Goal: Information Seeking & Learning: Check status

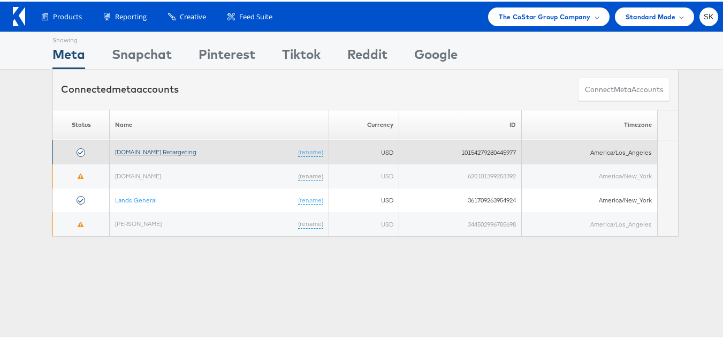
click at [179, 154] on link "Apartments.com Retargeting" at bounding box center [155, 150] width 81 height 8
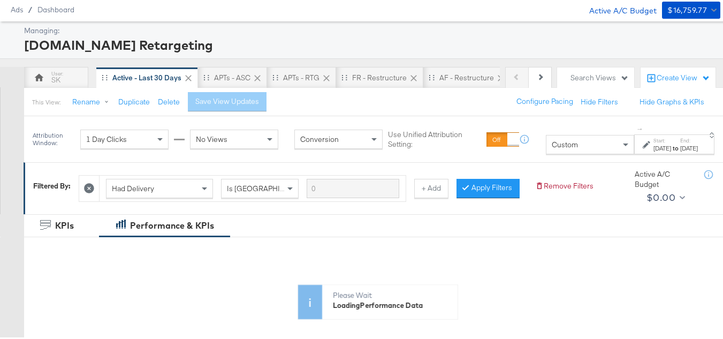
scroll to position [107, 0]
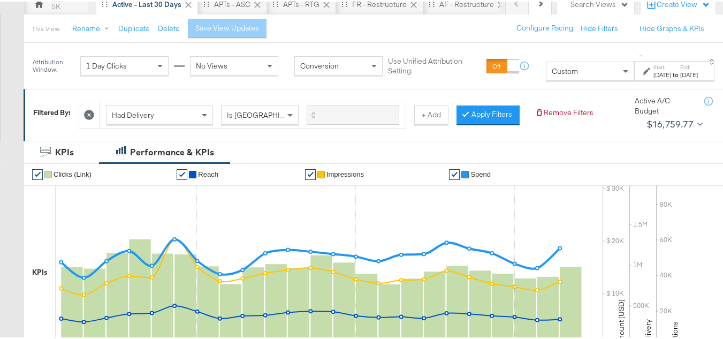
click at [546, 76] on div "Custom" at bounding box center [589, 69] width 87 height 18
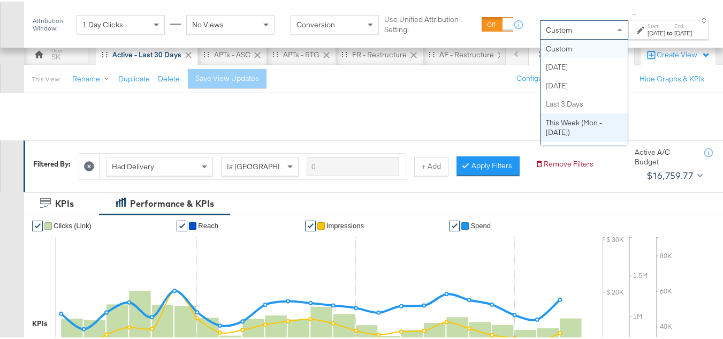
scroll to position [160, 0]
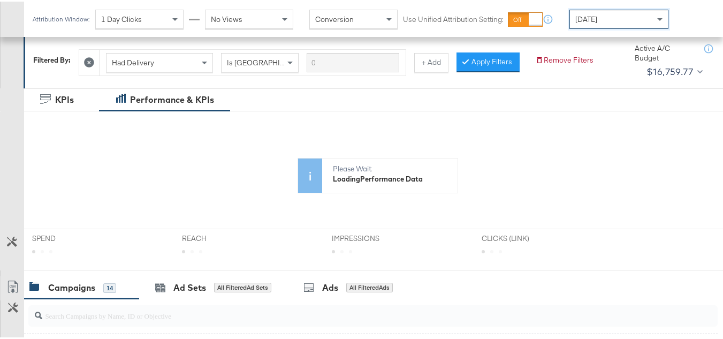
click at [600, 21] on div "[DATE]" at bounding box center [619, 18] width 98 height 18
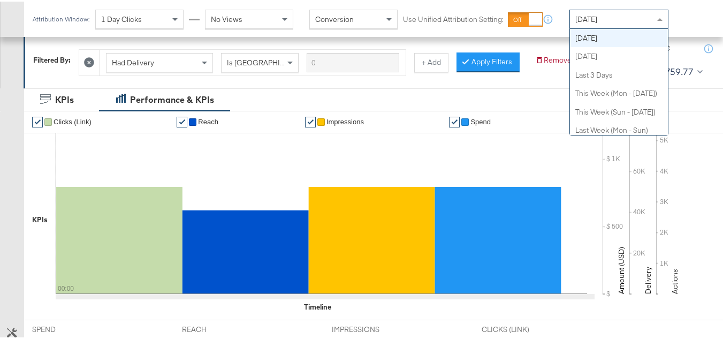
scroll to position [0, 0]
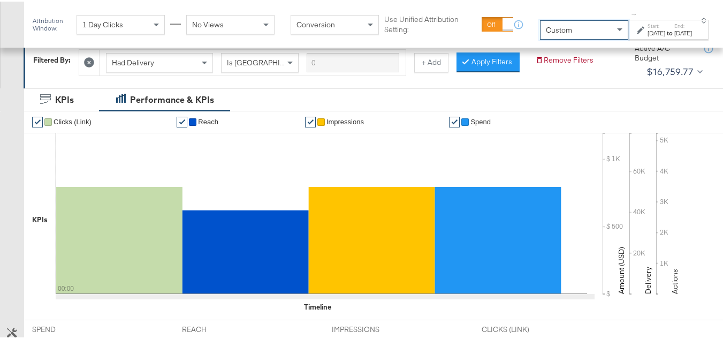
click at [665, 32] on strong "to" at bounding box center [669, 31] width 9 height 8
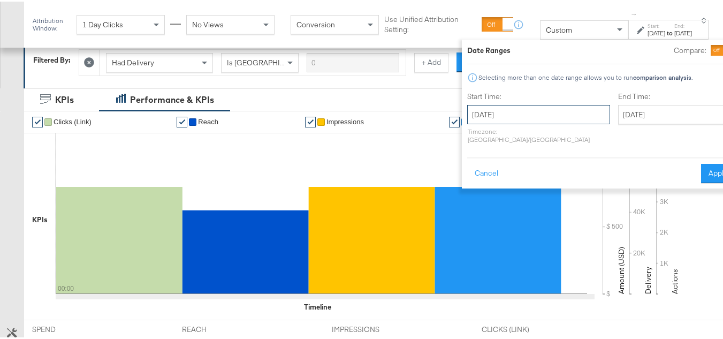
click at [497, 111] on input "September 18th 2025" at bounding box center [538, 112] width 143 height 19
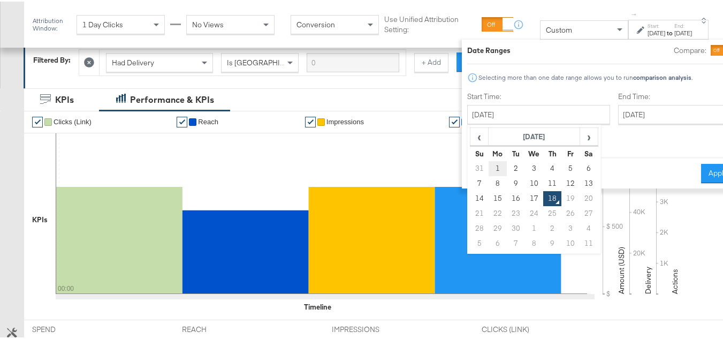
click at [488, 167] on td "1" at bounding box center [497, 166] width 18 height 15
type input "September 1st 2025"
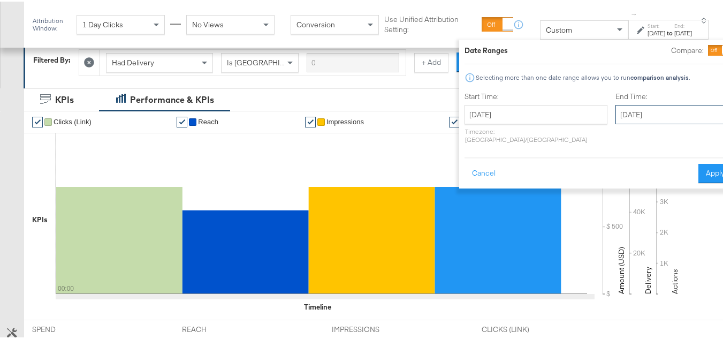
click at [660, 112] on input "September 18th 2025" at bounding box center [671, 112] width 112 height 19
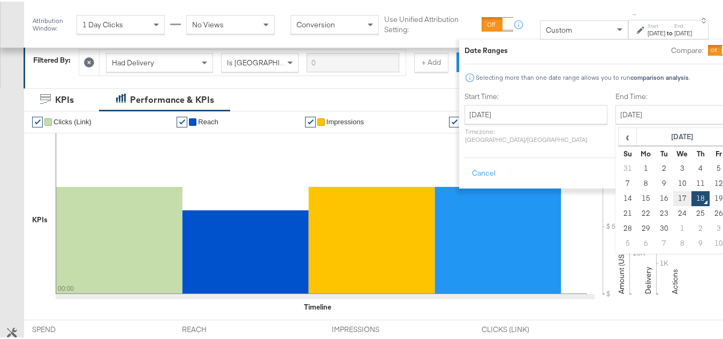
click at [673, 196] on td "17" at bounding box center [682, 196] width 18 height 15
type input "September 17th 2025"
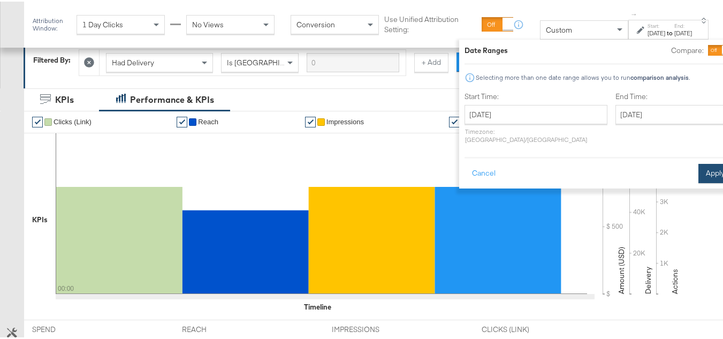
click at [698, 162] on button "Apply" at bounding box center [715, 171] width 34 height 19
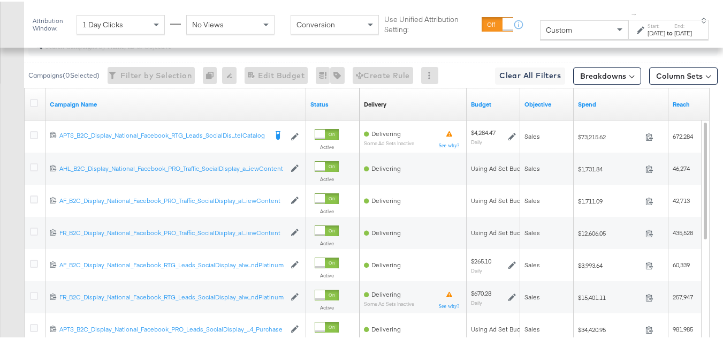
scroll to position [481, 0]
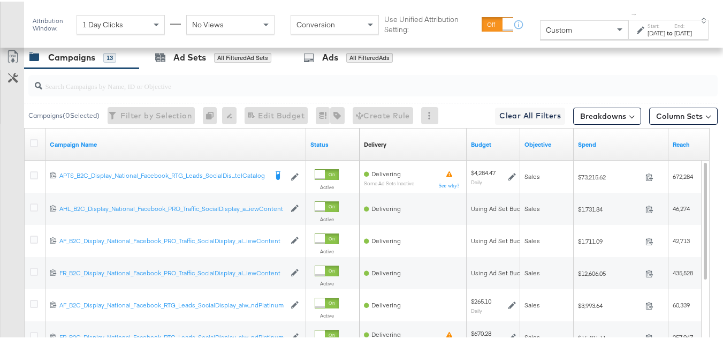
click at [139, 90] on input "search" at bounding box center [349, 80] width 614 height 21
paste input "APTS_B2C_Display_National_Facebook_RTG_Leads_SocialDisplay_Retargeting_Diamond_…"
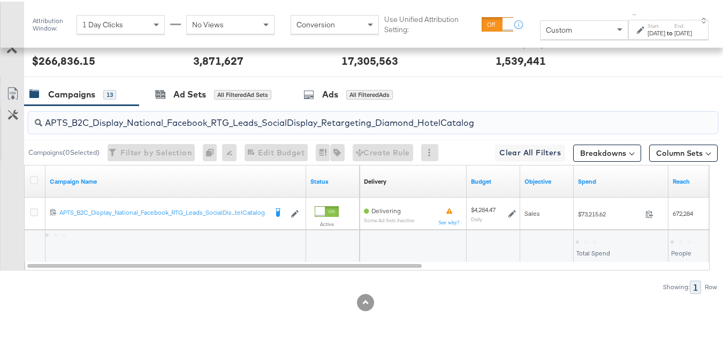
scroll to position [460, 0]
click at [196, 117] on input "APTS_B2C_Display_National_Facebook_RTG_Leads_SocialDisplay_Retargeting_Diamond_…" at bounding box center [349, 116] width 614 height 21
paste input "alwayson_Retargeting_DARE24_DiamondPlatinum"
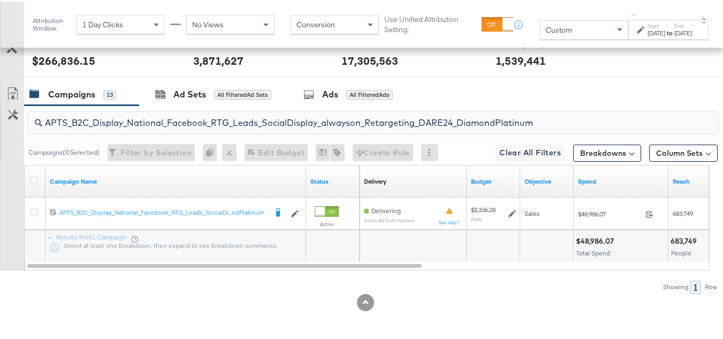
click at [152, 115] on input "APTS_B2C_Display_National_Facebook_RTG_Leads_SocialDisplay_alwayson_Retargeting…" at bounding box center [349, 116] width 614 height 21
paste input "FR_B2C_Display_National_Facebook_RTG_Leads_SocialDisplay_alwayson_Retargeting_FR"
click at [143, 120] on input "FR_B2C_Display_National_Facebook_RTG_Leads_SocialDisplay_alwayson_Retargeting_F…" at bounding box center [349, 116] width 614 height 21
paste input "AF_B2C_Display_National_Facebook_RTG_Leads_SocialDisplay_alwayson_Retargeting_AF"
click at [190, 111] on input "AF_B2C_Display_National_Facebook_RTG_Leads_SocialDisplay_alwayson_Retargeting_A…" at bounding box center [349, 116] width 614 height 21
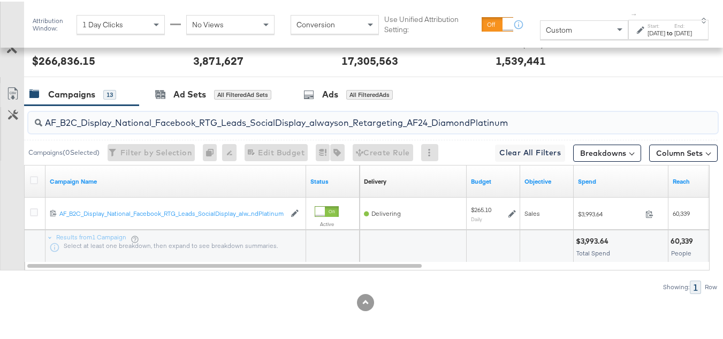
paste input "HL_B2C_Display_National_Facebook_RTG_Leads_SocialDisplay_alwayson_Retargeting_A…"
click at [147, 119] on input "AHL_B2C_Display_National_Facebook_RTG_Leads_SocialDisplay_alwayson_Retargeting_…" at bounding box center [349, 116] width 614 height 21
paste input "PTS_B2C_Display_National_Facebook_PRO_Traffic_SocialDisplay_alwayson_ASC_DARE24…"
click at [169, 117] on input "APTS_B2C_Display_National_Facebook_PRO_Traffic_SocialDisplay_alwayson_ASC_DARE2…" at bounding box center [349, 116] width 614 height 21
paste input "Leads_SocialDisplay_alwayson_ASC_DARE24_Purchase"
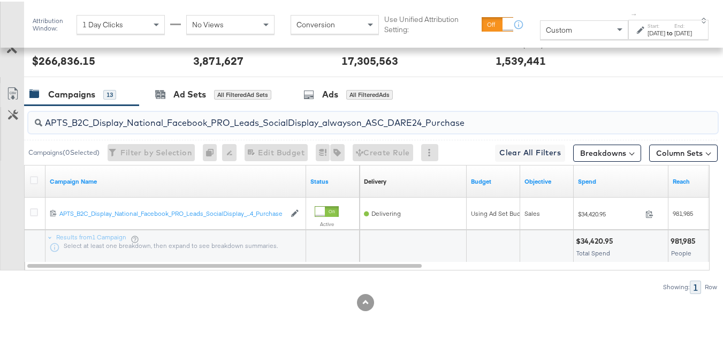
click at [159, 115] on input "APTS_B2C_Display_National_Facebook_PRO_Leads_SocialDisplay_alwayson_ASC_DARE24_…" at bounding box center [349, 116] width 614 height 21
paste input "F_B2C_Display_National_Facebook_PRO_Traffic_SocialDisplay_alwayson_ASC_AF24_Vie…"
click at [128, 118] on input "AF_B2C_Display_National_Facebook_PRO_Traffic_SocialDisplay_alwayson_ASC_AF24_Vi…" at bounding box center [349, 116] width 614 height 21
paste input "FR_B2C_Display_National_Facebook_PRO_Traffic_SocialDisplay_alwayson_ASC_FR"
click at [162, 113] on input "FR_B2C_Display_National_Facebook_PRO_Traffic_SocialDisplay_alwayson_ASC_FR24_Vi…" at bounding box center [349, 116] width 614 height 21
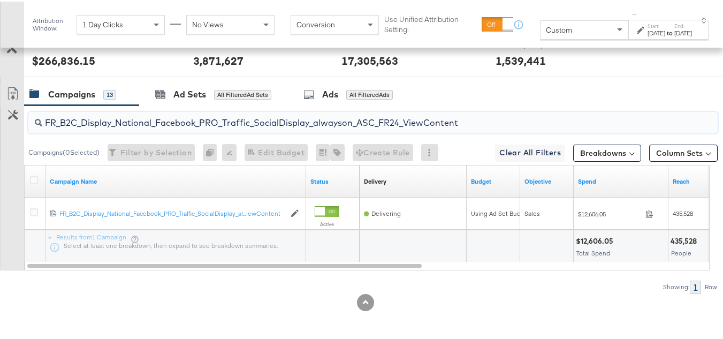
paste input "AHL_B2C_Display_National_Facebook_PRO_Traffic_SocialDisplay_alwayson_ASC_AHL"
type input "AHL_B2C_Display_National_Facebook_PRO_Traffic_SocialDisplay_alwayson_ASC_AHL24_…"
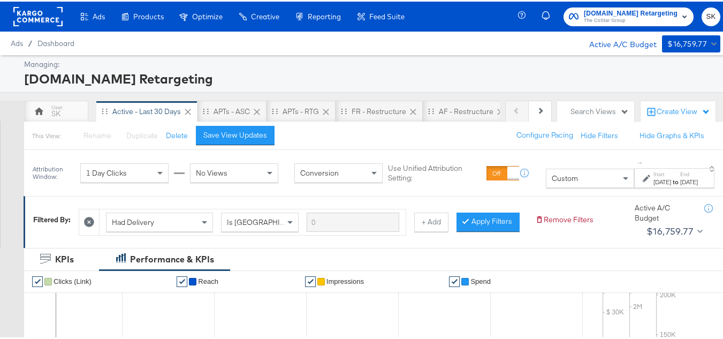
click at [592, 22] on span "The CoStar Group" at bounding box center [630, 19] width 94 height 9
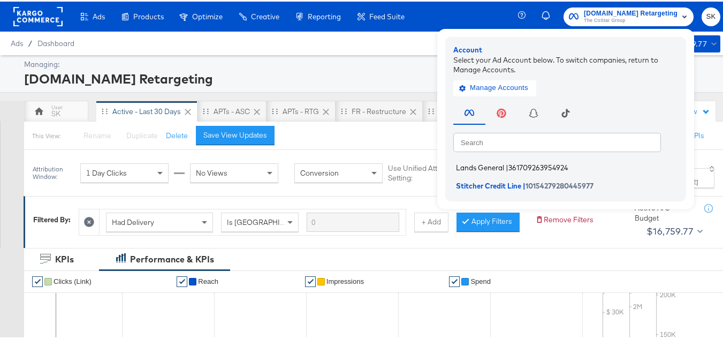
click at [495, 165] on span "Lands General" at bounding box center [480, 166] width 48 height 9
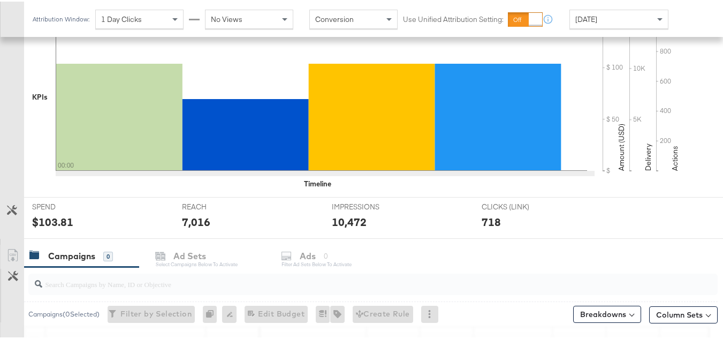
scroll to position [267, 0]
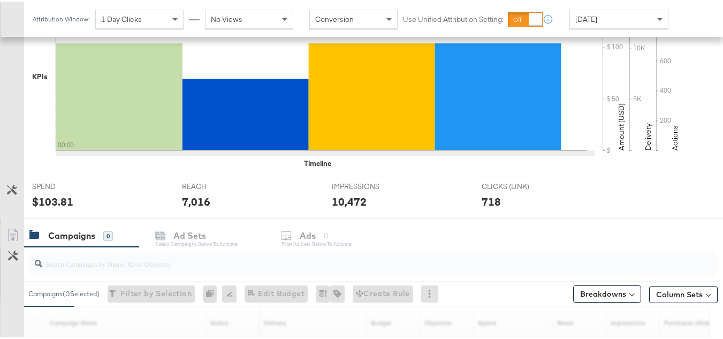
click at [600, 17] on div "Today" at bounding box center [619, 18] width 98 height 18
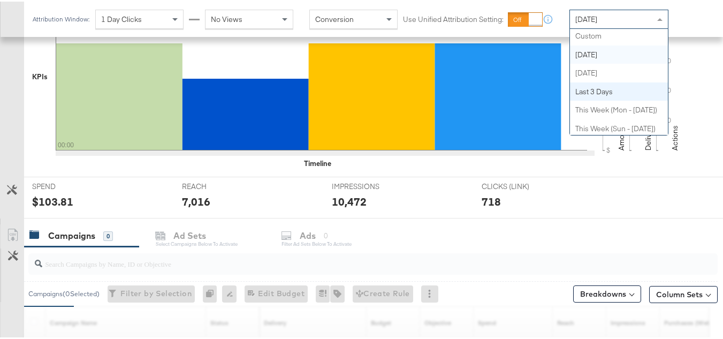
scroll to position [0, 0]
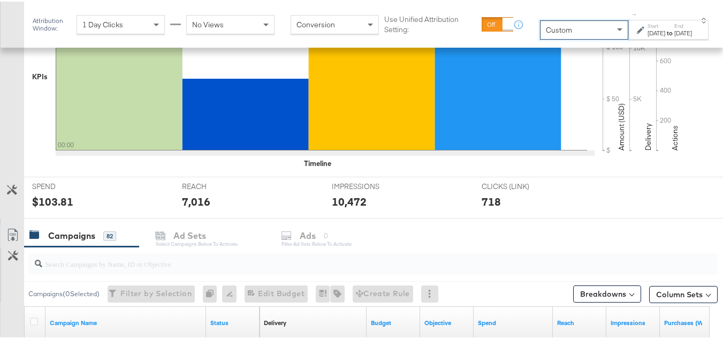
click at [647, 34] on div "Sep 18th 2025" at bounding box center [656, 31] width 18 height 9
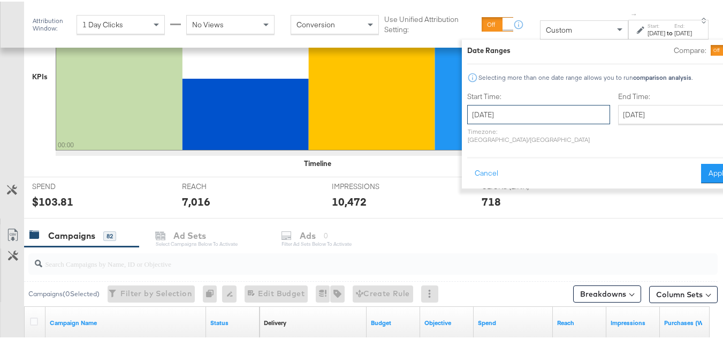
click at [490, 119] on input "[DATE]" at bounding box center [538, 112] width 143 height 19
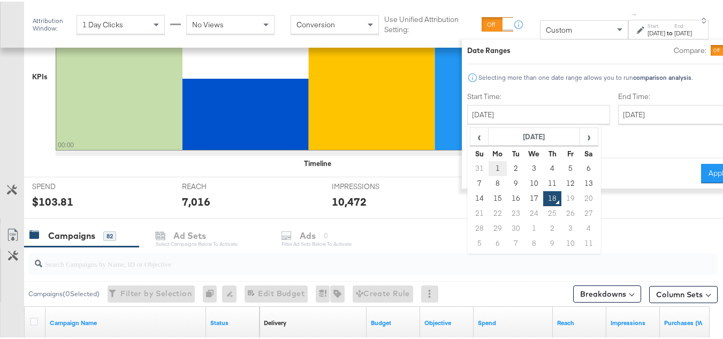
click at [488, 167] on td "1" at bounding box center [497, 166] width 18 height 15
type input "September 1st 2025"
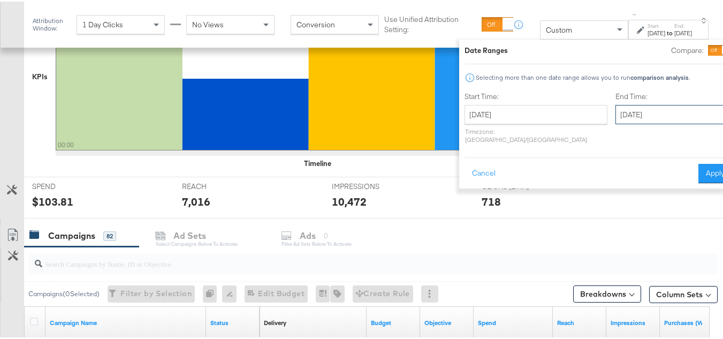
click at [631, 112] on input "September 18th 2025" at bounding box center [671, 112] width 112 height 19
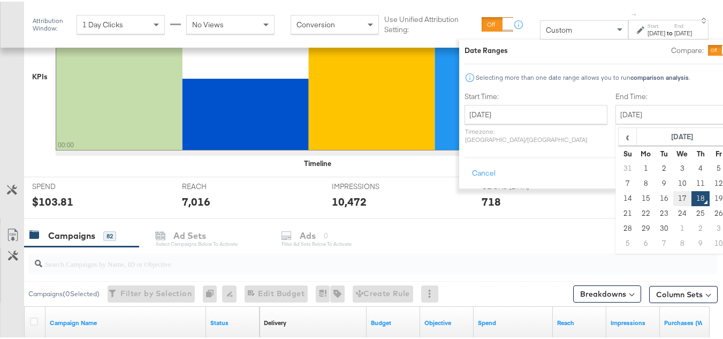
click at [673, 200] on td "17" at bounding box center [682, 196] width 18 height 15
type input "September 17th 2025"
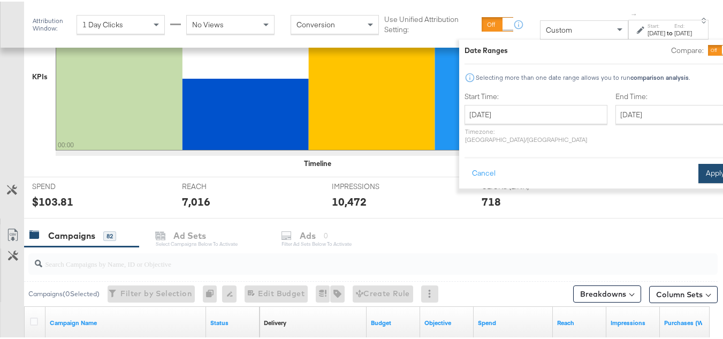
click at [698, 162] on button "Apply" at bounding box center [715, 171] width 34 height 19
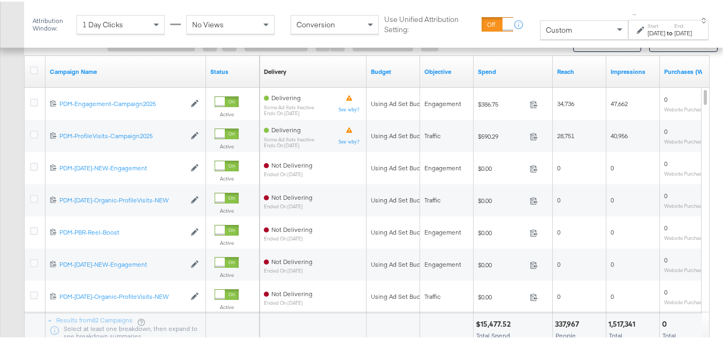
scroll to position [451, 0]
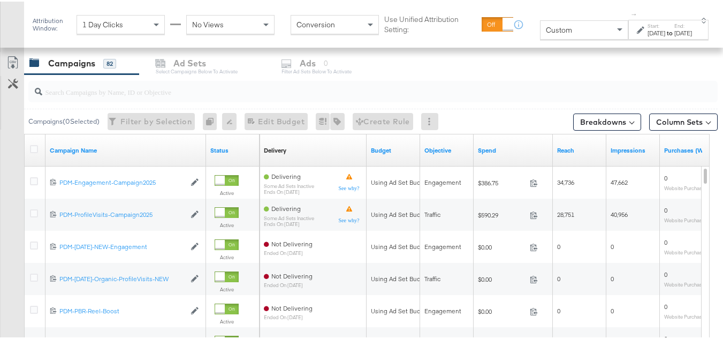
click at [76, 85] on input "search" at bounding box center [349, 85] width 614 height 21
paste input "B2C_LAND_KC_RT_Sig_24"
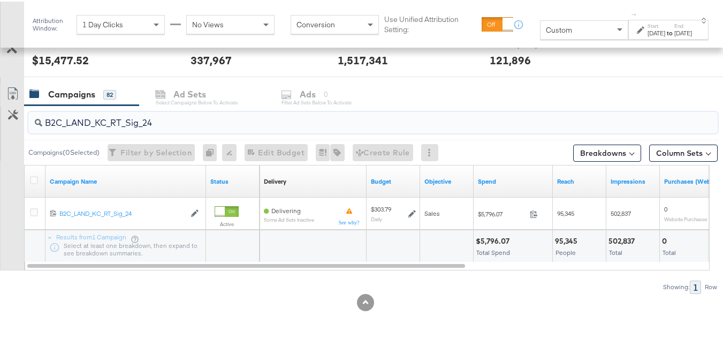
click at [142, 121] on input "B2C_LAND_KC_RT_Sig_24" at bounding box center [349, 116] width 614 height 21
paste input "B_Ecommerce_KC_Retargeting_LW&LOA_Traffic"
click at [168, 107] on input "B2B_Ecommerce_KC_Retargeting_LW&LOA_Traffic" at bounding box center [349, 116] width 614 height 21
paste input "KC_Retargeting_Prospects & Clients_Conversions"
click at [172, 115] on input "B2B_KC_Retargeting_Prospects & Clients_Conversions" at bounding box center [349, 116] width 614 height 21
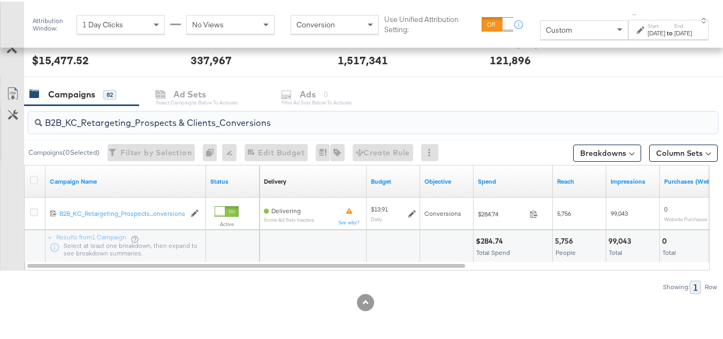
paste input "C_LAND_KC_Pros_Sig"
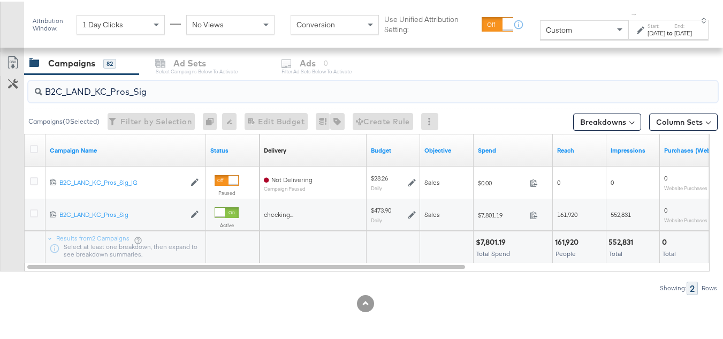
type input "B2C_LAND_KC_Pros_Sig"
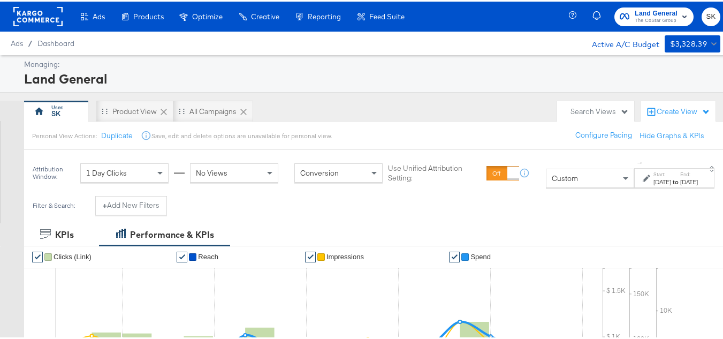
click at [44, 21] on rect at bounding box center [37, 14] width 49 height 19
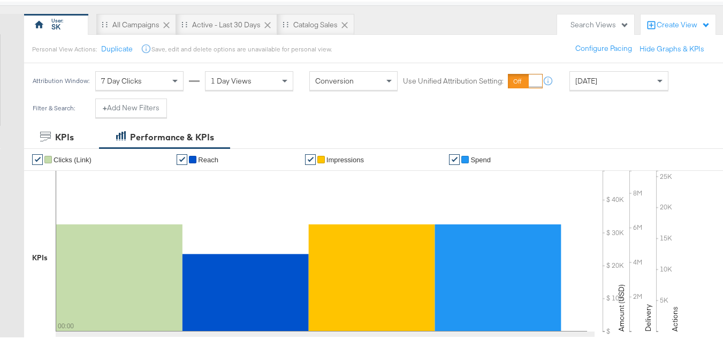
scroll to position [107, 0]
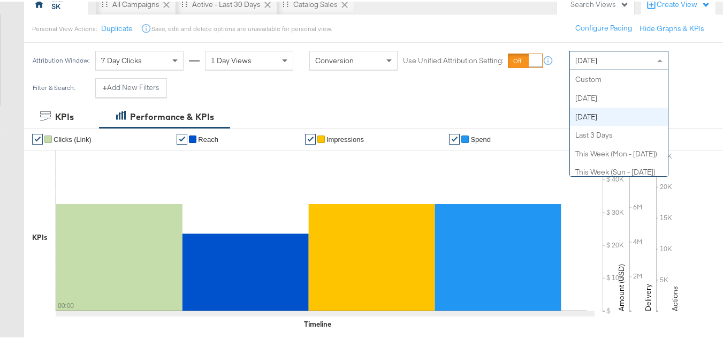
click at [623, 61] on div "Yesterday" at bounding box center [619, 59] width 98 height 18
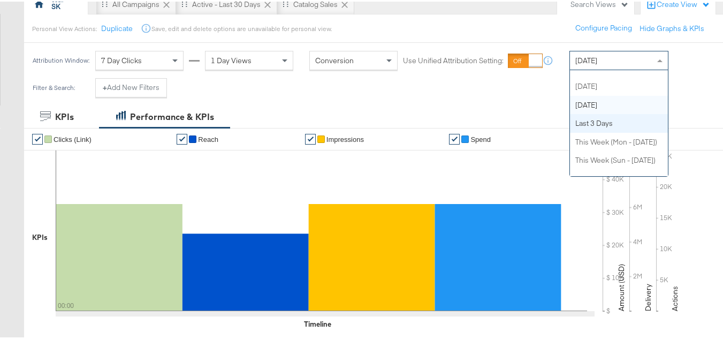
scroll to position [0, 0]
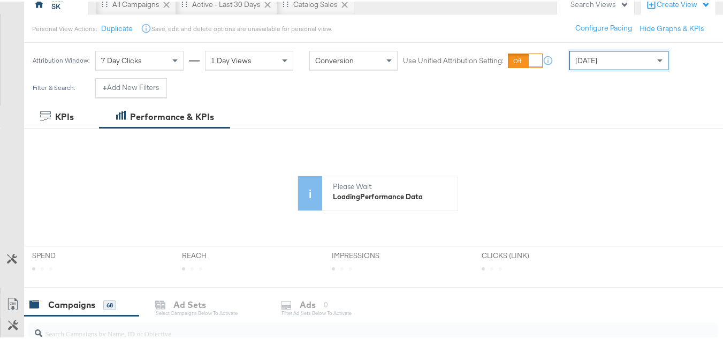
click at [615, 70] on div "Attribution Window: 7 Day Clicks 1 Day Views Conversion Use Unified Attribution…" at bounding box center [352, 58] width 657 height 35
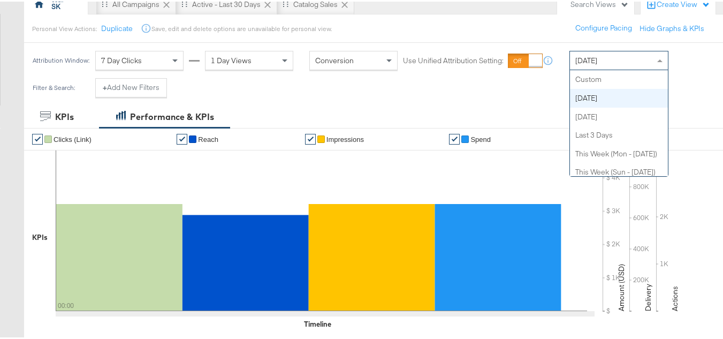
click at [619, 63] on div "Today" at bounding box center [619, 59] width 98 height 18
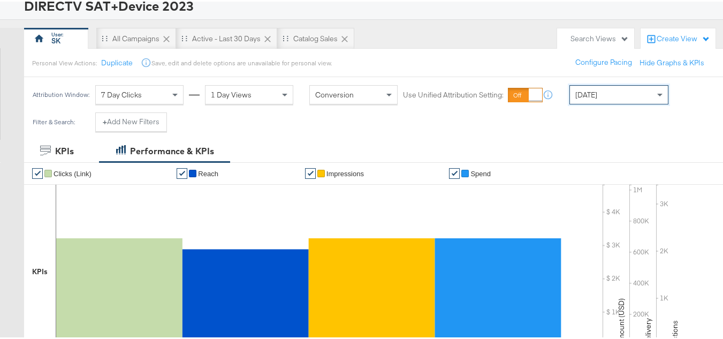
scroll to position [53, 0]
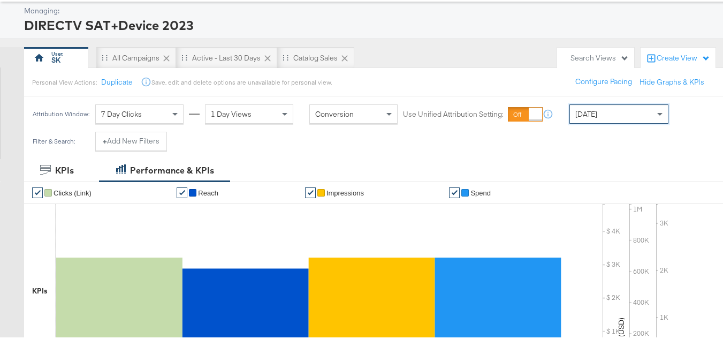
click at [602, 111] on div "[DATE]" at bounding box center [619, 112] width 98 height 18
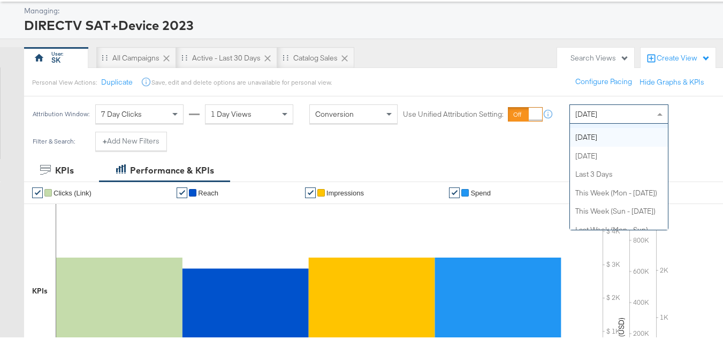
scroll to position [0, 0]
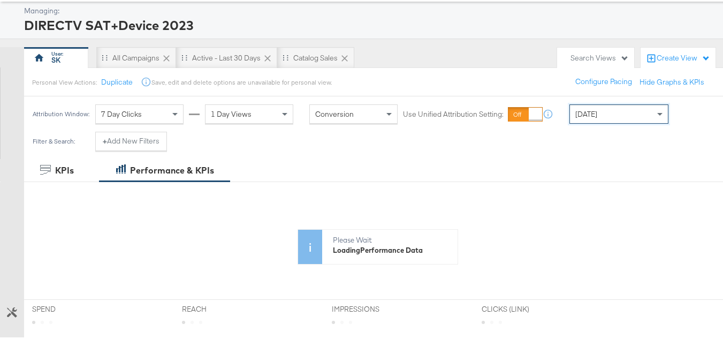
click at [613, 112] on div "[DATE]" at bounding box center [619, 112] width 98 height 18
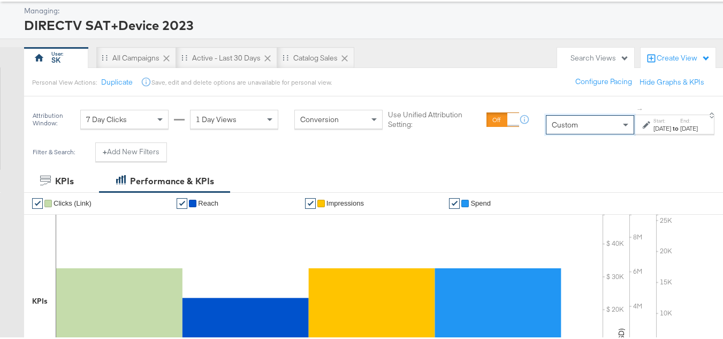
click at [653, 120] on label "Start:" at bounding box center [662, 119] width 18 height 7
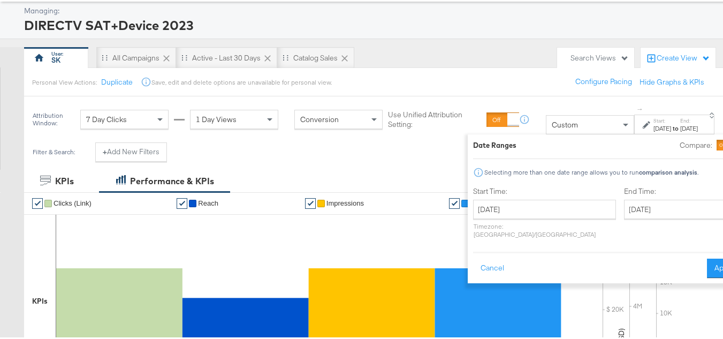
click at [505, 189] on label "Start Time:" at bounding box center [544, 190] width 143 height 10
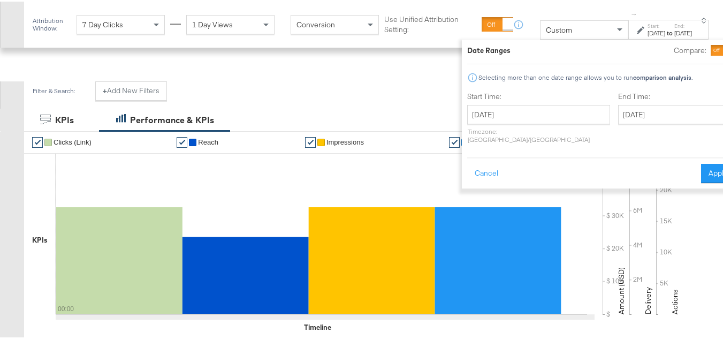
scroll to position [160, 0]
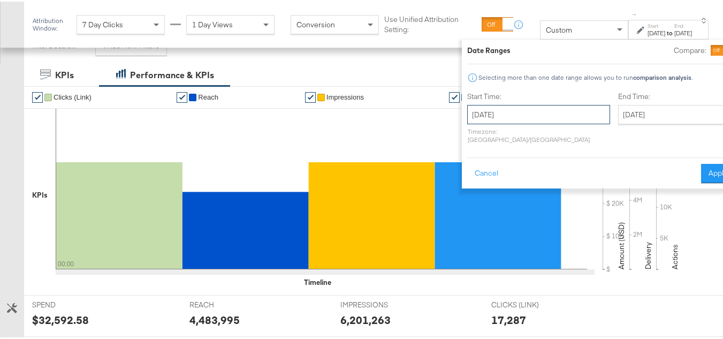
click at [514, 122] on input "September 18th 2025" at bounding box center [538, 112] width 143 height 19
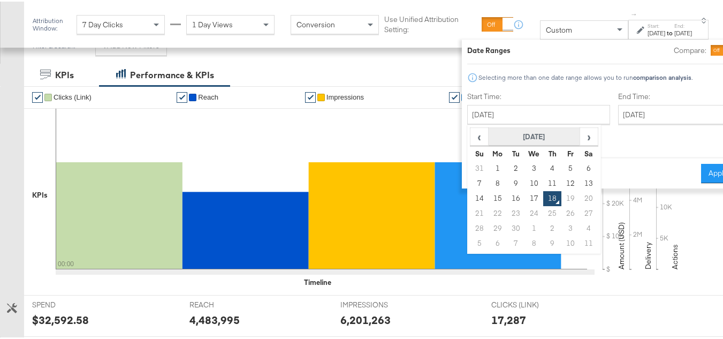
click at [509, 140] on th "September 2025" at bounding box center [533, 135] width 91 height 18
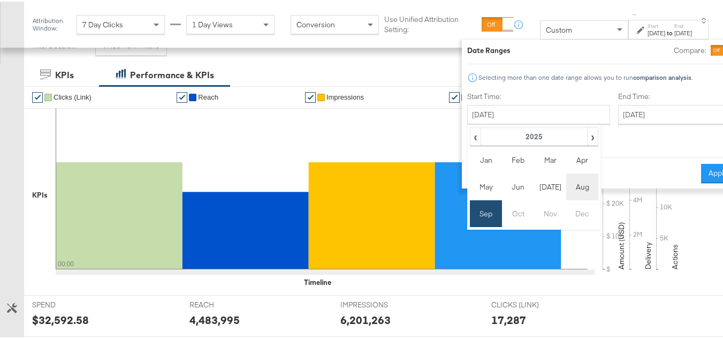
click at [566, 190] on td "Aug" at bounding box center [582, 185] width 32 height 27
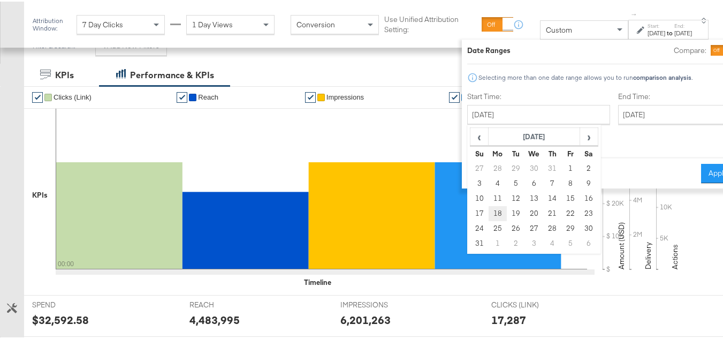
click at [488, 213] on td "18" at bounding box center [497, 211] width 18 height 15
type input "August 18th 2025"
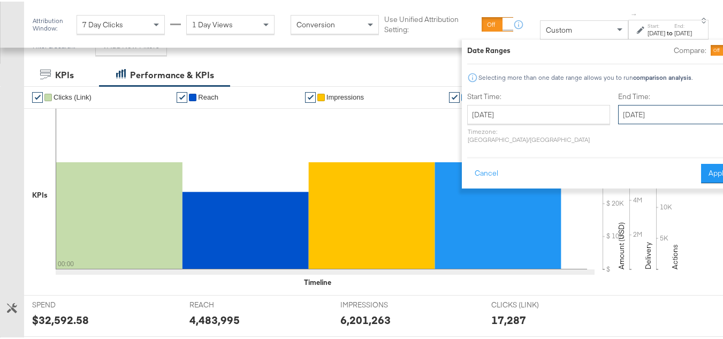
click at [618, 110] on input "September 18th 2025" at bounding box center [674, 112] width 112 height 19
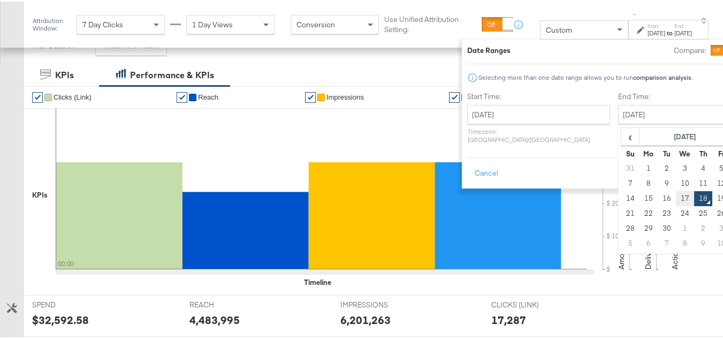
click at [675, 194] on td "17" at bounding box center [684, 196] width 18 height 15
type input "September 17th 2025"
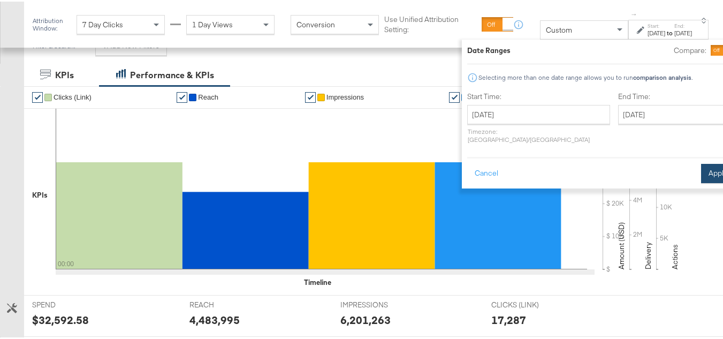
click at [701, 162] on button "Apply" at bounding box center [718, 171] width 34 height 19
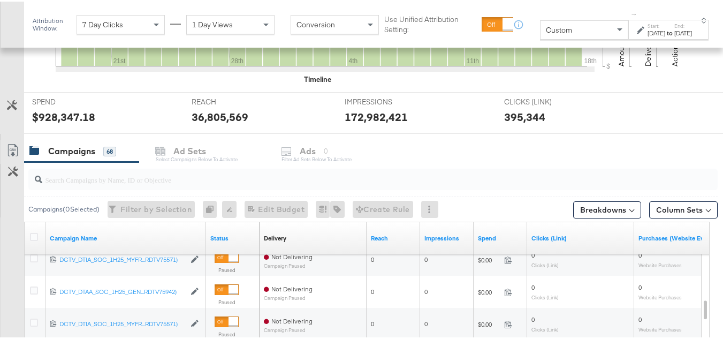
scroll to position [345, 0]
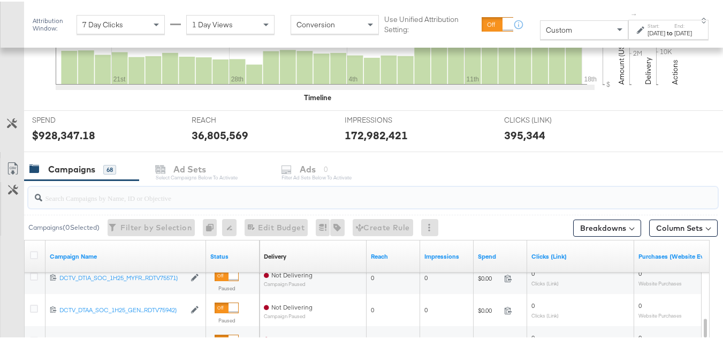
click at [166, 196] on input "search" at bounding box center [349, 191] width 614 height 21
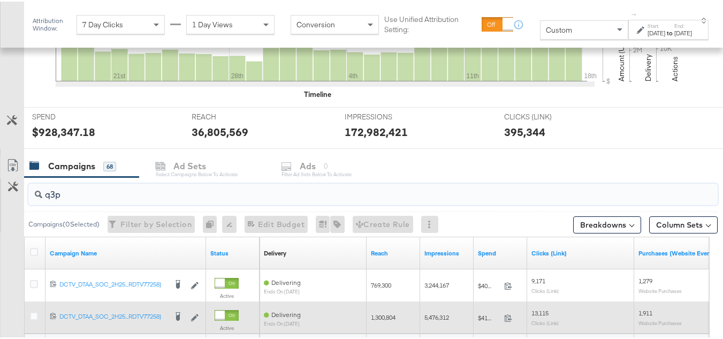
scroll to position [452, 0]
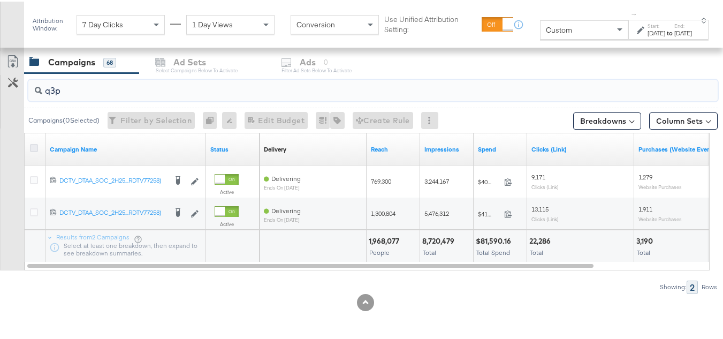
type input "q3p"
click at [34, 149] on icon at bounding box center [34, 146] width 8 height 8
click at [0, 0] on input "checkbox" at bounding box center [0, 0] width 0 height 0
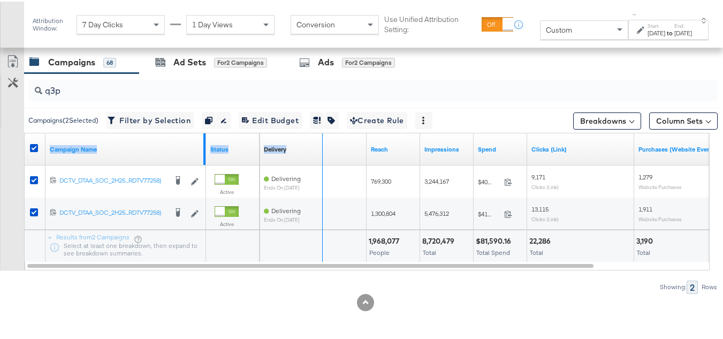
drag, startPoint x: 205, startPoint y: 150, endPoint x: 345, endPoint y: 133, distance: 141.2
click at [25, 132] on div "Campaign Name Status Delivery Sorting Unavailable Reach Impressions Spend Click…" at bounding box center [25, 132] width 0 height 0
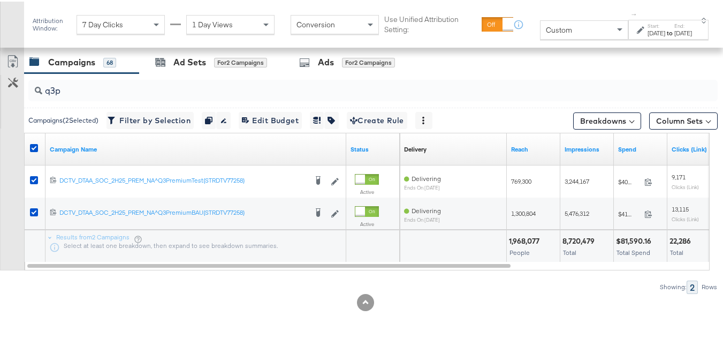
click at [0, 229] on div "Customize KPIs Export as CSV" at bounding box center [12, 158] width 24 height 219
drag, startPoint x: 343, startPoint y: 140, endPoint x: 265, endPoint y: 140, distance: 78.6
click at [265, 140] on div "Campaign Name" at bounding box center [195, 148] width 301 height 32
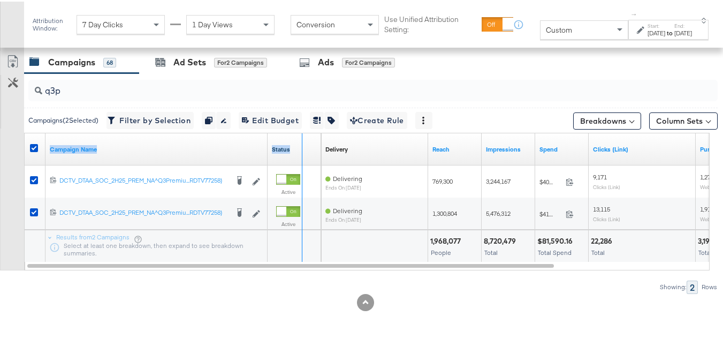
drag, startPoint x: 265, startPoint y: 140, endPoint x: 302, endPoint y: 144, distance: 37.6
click at [302, 144] on div "Campaign Name Status" at bounding box center [173, 148] width 296 height 32
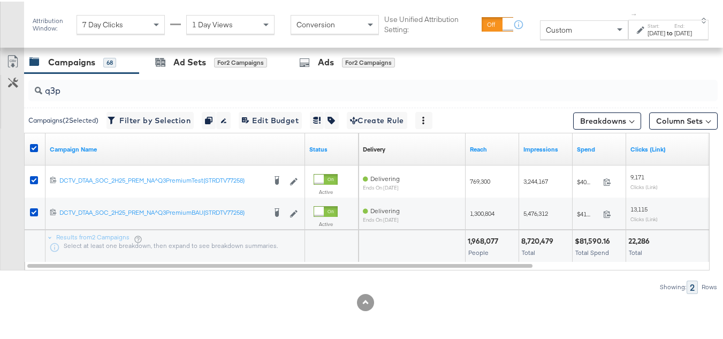
click at [254, 297] on div at bounding box center [365, 300] width 731 height 17
click at [96, 147] on link "Campaign Name" at bounding box center [175, 147] width 251 height 9
click at [96, 147] on link "Campaign Name ↓" at bounding box center [175, 147] width 251 height 9
drag, startPoint x: 463, startPoint y: 142, endPoint x: 439, endPoint y: 139, distance: 24.8
click at [439, 139] on div "Delivery Sorting Unavailable" at bounding box center [411, 148] width 107 height 32
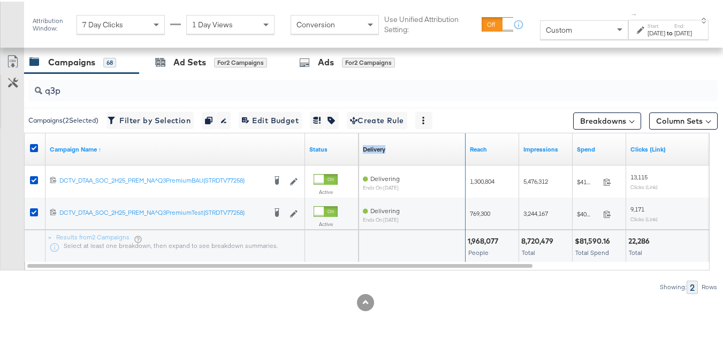
drag, startPoint x: 464, startPoint y: 143, endPoint x: 446, endPoint y: 141, distance: 17.8
click at [446, 141] on div "Delivery Sorting Unavailable" at bounding box center [411, 148] width 107 height 32
drag, startPoint x: 624, startPoint y: 138, endPoint x: 639, endPoint y: 138, distance: 14.4
click at [639, 138] on div "Delivery Sorting Unavailable Reach Impressions Spend Clicks (Link)" at bounding box center [652, 148] width 588 height 32
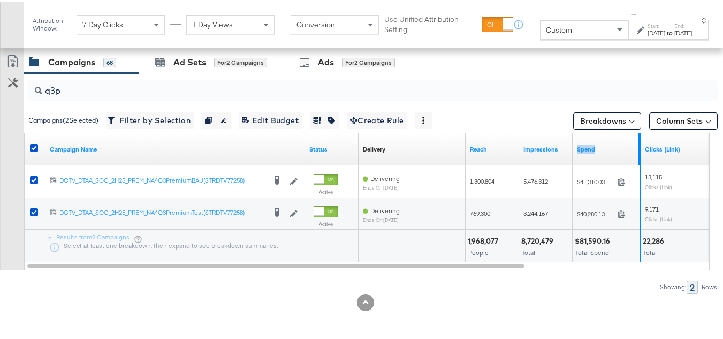
drag, startPoint x: 638, startPoint y: 142, endPoint x: 667, endPoint y: 141, distance: 29.4
click at [667, 141] on div "Delivery Sorting Unavailable Reach Impressions Spend Clicks (Link)" at bounding box center [659, 148] width 603 height 32
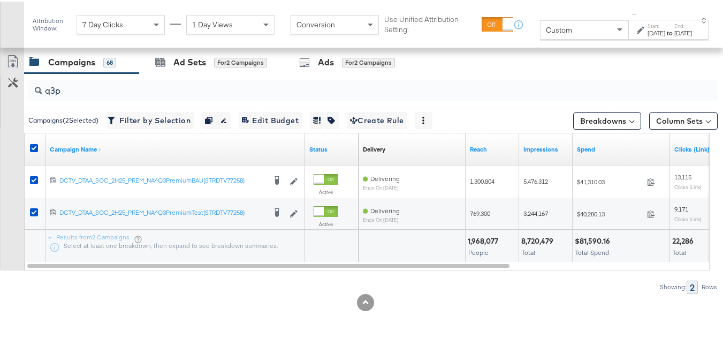
click at [587, 275] on div "q3p Campaigns ( 2 Selected) Filter by Selection Filter 2 campaigns Duplicate 2 …" at bounding box center [358, 182] width 717 height 220
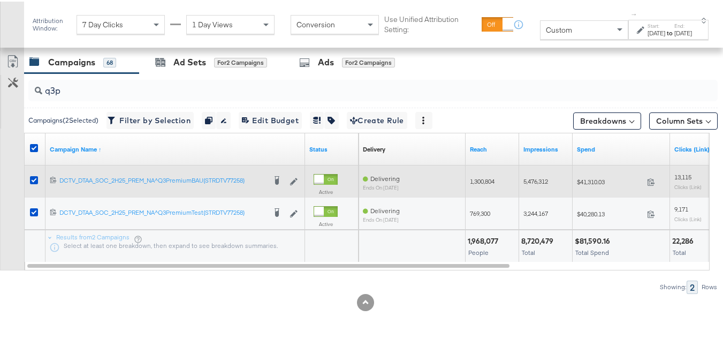
click at [577, 178] on span "$41,310.03" at bounding box center [610, 180] width 66 height 8
copy div "$41,310.03"
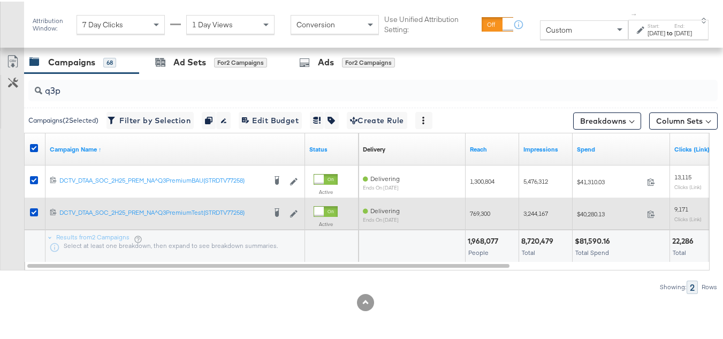
click at [598, 216] on div "$40,280.13 40280.13" at bounding box center [620, 212] width 97 height 17
copy div "$40,280.13"
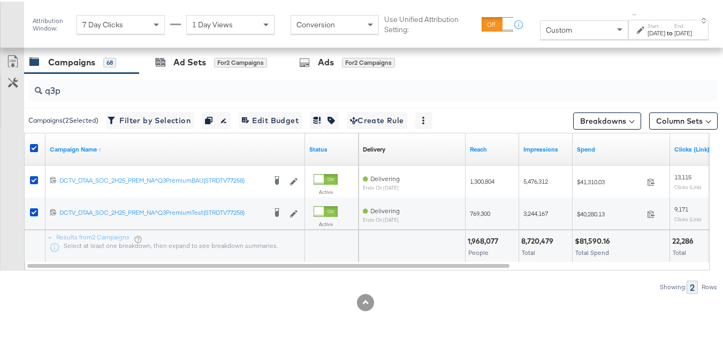
click at [549, 255] on div "8,720,479 Total" at bounding box center [545, 244] width 53 height 32
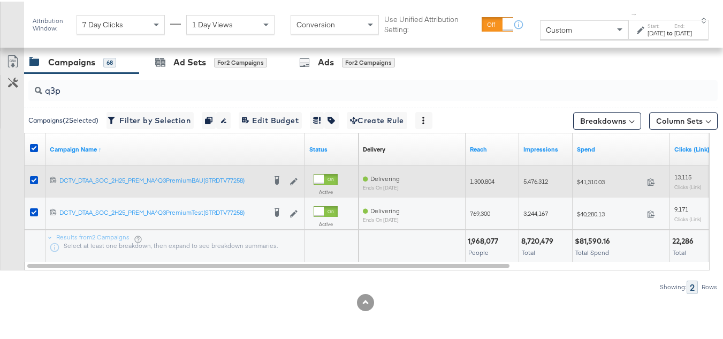
click at [472, 173] on div "1,300,804" at bounding box center [491, 179] width 53 height 17
copy span "1,300,804"
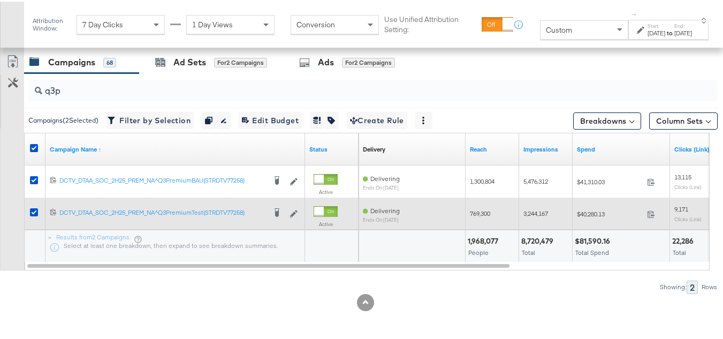
click at [477, 214] on span "769,300" at bounding box center [480, 212] width 20 height 8
copy span "769,300"
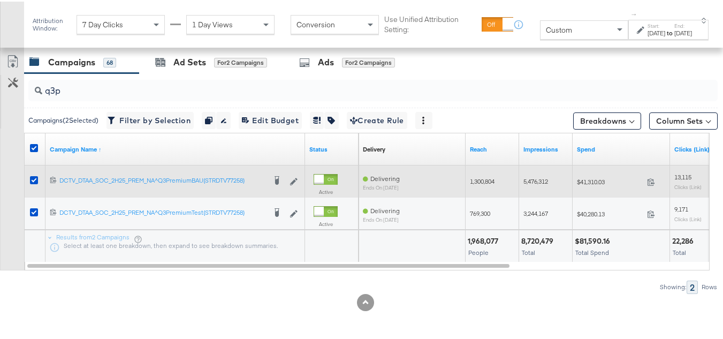
click at [545, 183] on span "5,476,312" at bounding box center [535, 179] width 25 height 8
copy span "5,476,312"
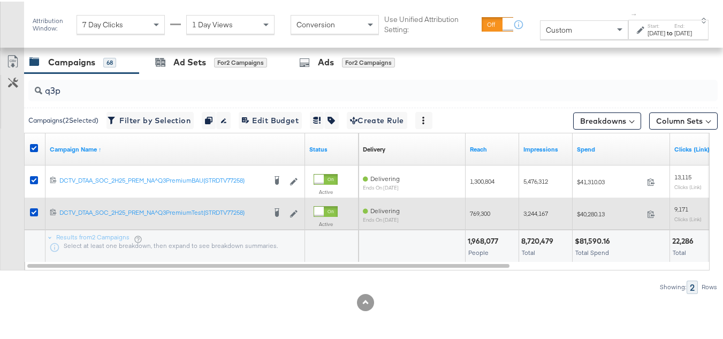
click at [535, 210] on span "3,244,167" at bounding box center [535, 212] width 25 height 8
copy span "3,244,167"
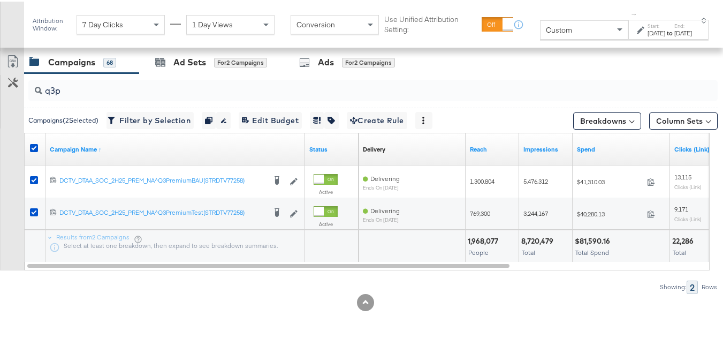
click at [503, 240] on div at bounding box center [508, 239] width 15 height 10
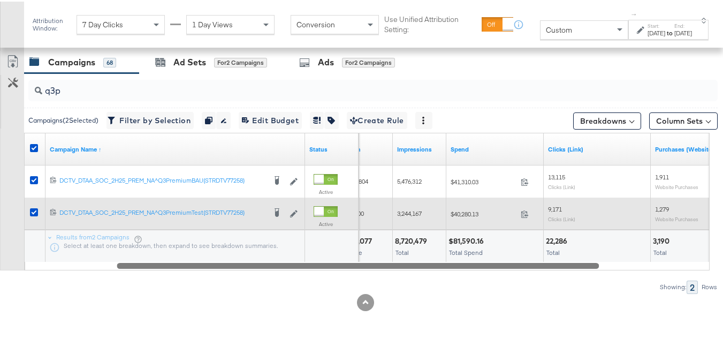
drag, startPoint x: 482, startPoint y: 267, endPoint x: 563, endPoint y: 196, distance: 107.3
click at [570, 264] on div at bounding box center [358, 263] width 482 height 9
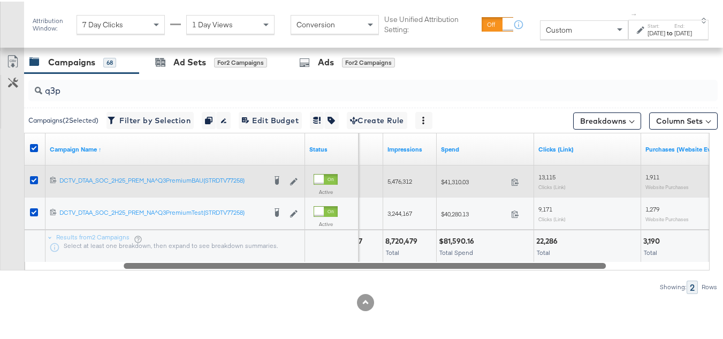
click at [549, 176] on span "13,115" at bounding box center [546, 175] width 17 height 8
copy span "13,115"
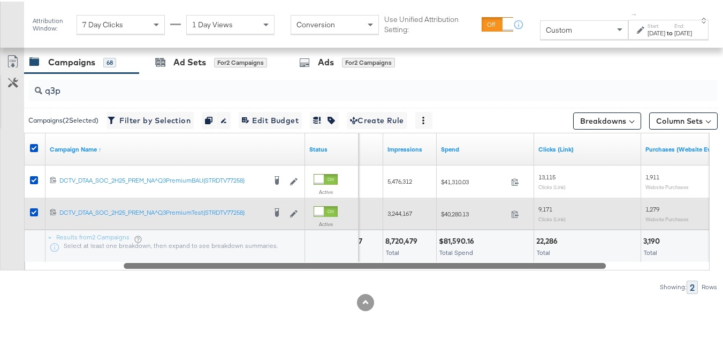
click at [539, 203] on span "9,171" at bounding box center [545, 207] width 14 height 8
copy span "9,171"
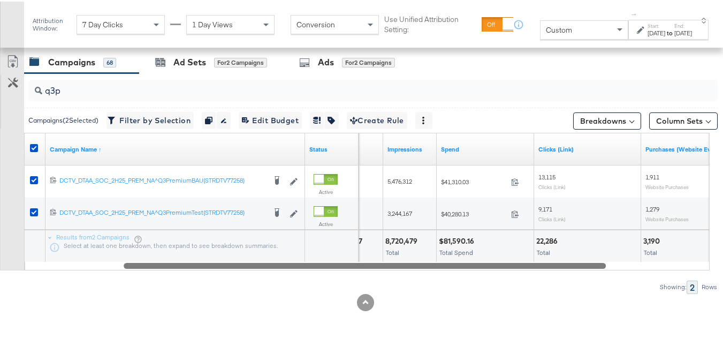
click at [416, 253] on div "Total" at bounding box center [409, 250] width 49 height 7
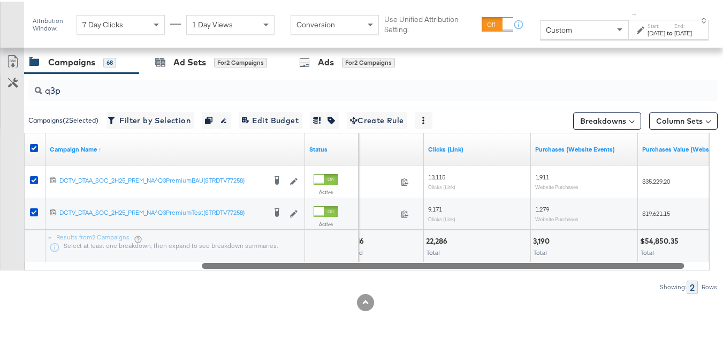
drag, startPoint x: 426, startPoint y: 266, endPoint x: 561, endPoint y: 263, distance: 134.8
click at [563, 272] on div "q3p Campaigns ( 2 Selected) Filter by Selection Filter 2 campaigns Duplicate 2 …" at bounding box center [358, 182] width 717 height 220
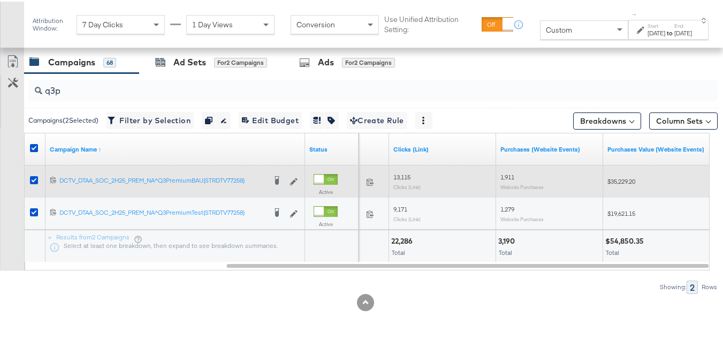
click at [507, 171] on div "1,911 Website Purchases" at bounding box center [549, 179] width 107 height 25
copy span "1,911"
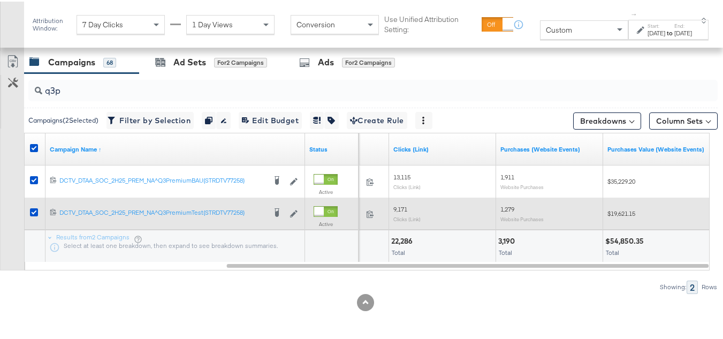
click at [495, 208] on div "9,171 Clicks (Link)" at bounding box center [442, 211] width 107 height 25
click at [501, 208] on span "1,279" at bounding box center [507, 207] width 14 height 8
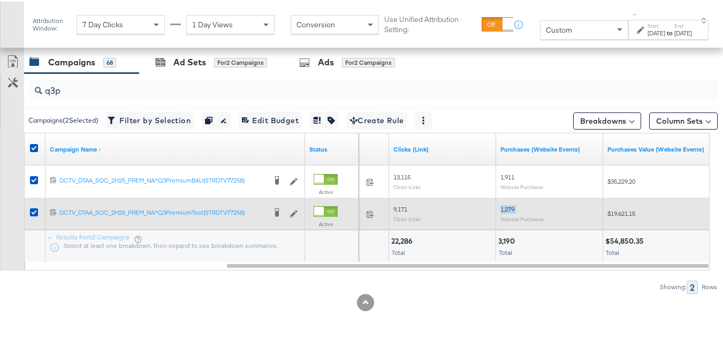
click at [501, 208] on span "1,279" at bounding box center [507, 207] width 14 height 8
copy span "1,279"
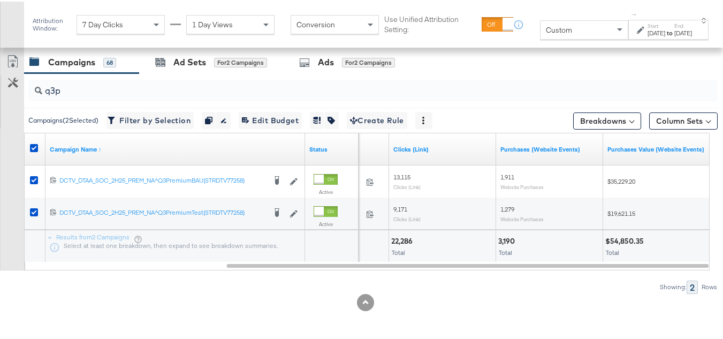
click at [575, 294] on div at bounding box center [365, 300] width 731 height 17
click at [551, 39] on div "Attribution Window: 7 Day Clicks 1 Day Views Conversion Use Unified Attribution…" at bounding box center [373, 23] width 698 height 46
click at [548, 31] on div "Custom" at bounding box center [583, 28] width 87 height 18
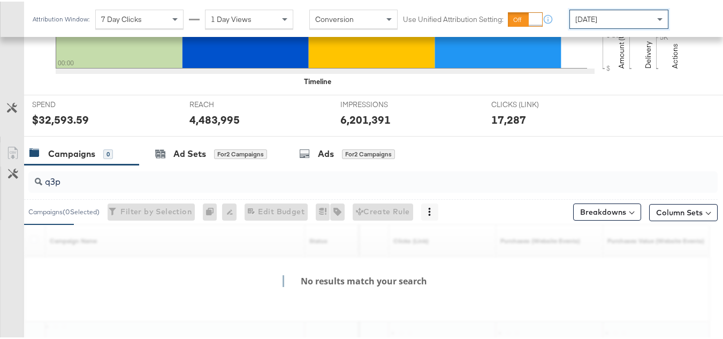
scroll to position [441, 0]
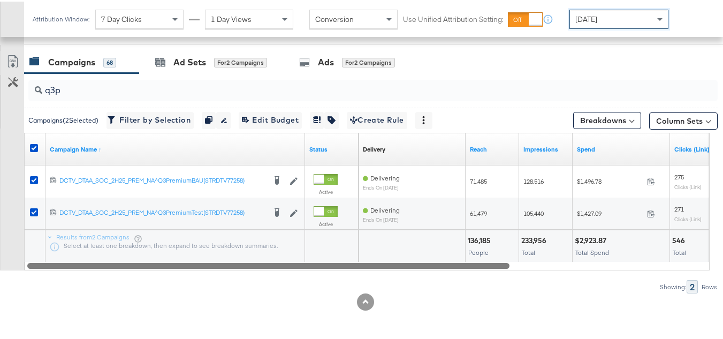
drag, startPoint x: 717, startPoint y: 263, endPoint x: 148, endPoint y: 266, distance: 569.1
click at [148, 266] on div at bounding box center [268, 263] width 482 height 9
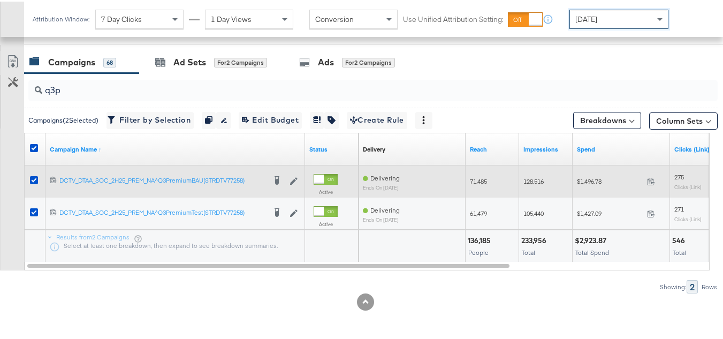
click at [585, 180] on span "$1,496.78" at bounding box center [610, 179] width 66 height 8
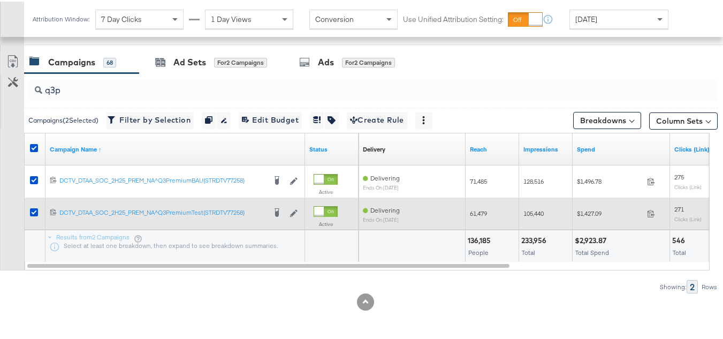
click at [591, 217] on div "$1,427.09 1427.09" at bounding box center [620, 211] width 97 height 17
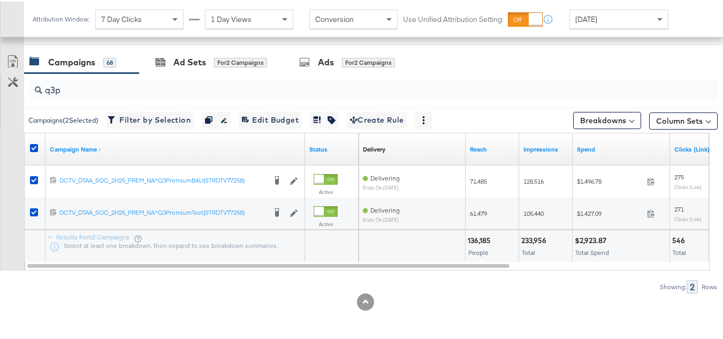
click at [337, 298] on div at bounding box center [365, 299] width 731 height 17
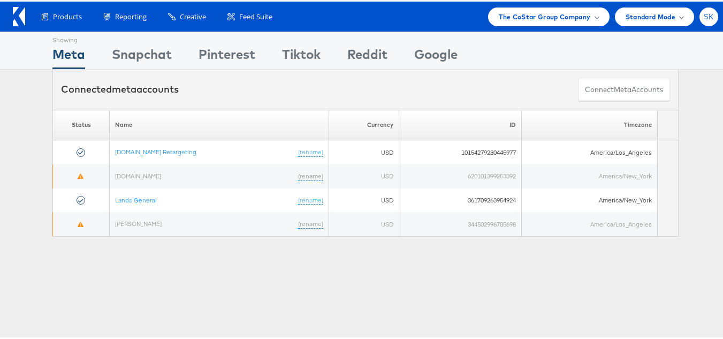
click at [699, 20] on div "SK" at bounding box center [708, 15] width 19 height 19
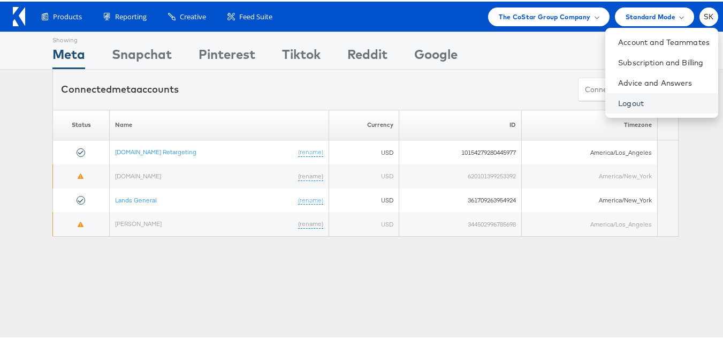
click at [619, 103] on link "Logout" at bounding box center [663, 101] width 91 height 11
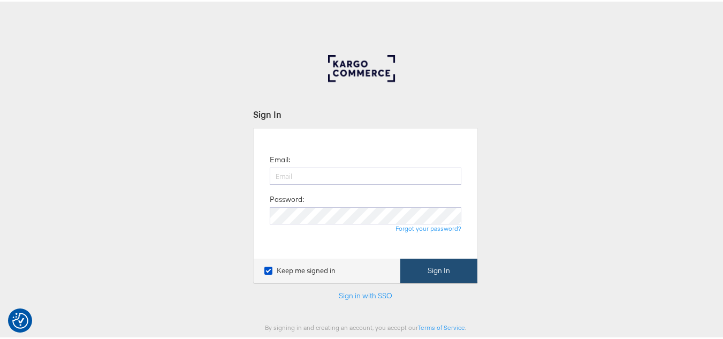
type input "[PERSON_NAME][EMAIL_ADDRESS][DOMAIN_NAME]"
click at [441, 263] on button "Sign In" at bounding box center [438, 269] width 77 height 24
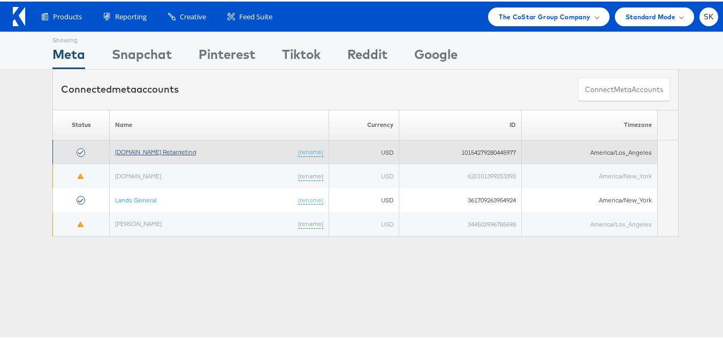
click at [167, 151] on link "[DOMAIN_NAME] Retargeting" at bounding box center [155, 150] width 81 height 8
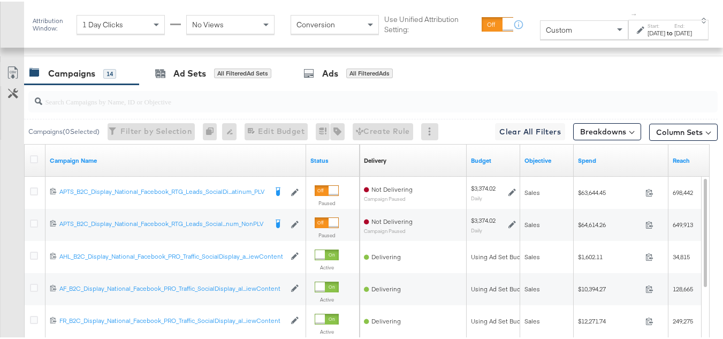
scroll to position [466, 0]
click at [573, 28] on div "Custom" at bounding box center [583, 28] width 87 height 18
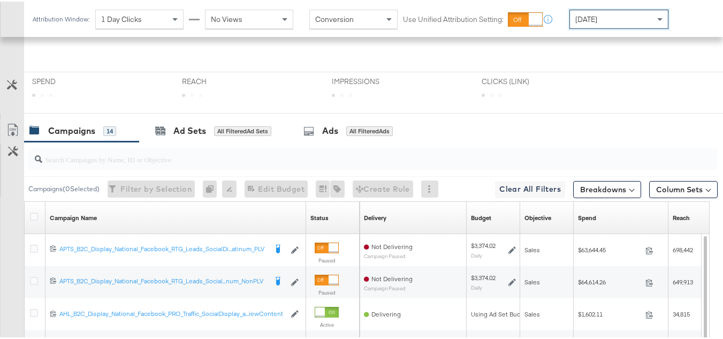
scroll to position [203, 0]
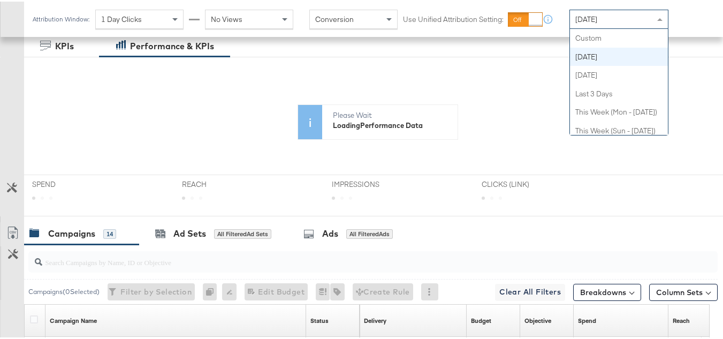
click at [600, 21] on div "[DATE]" at bounding box center [619, 18] width 98 height 18
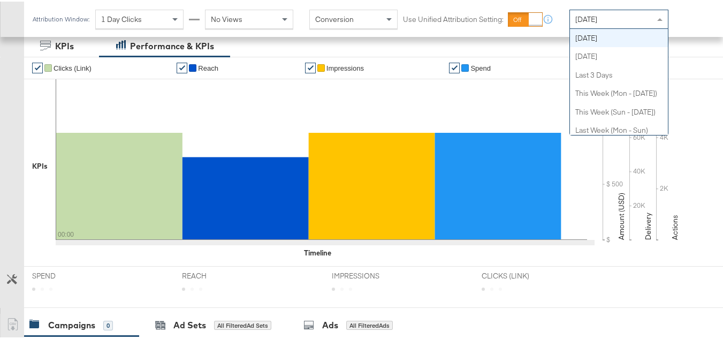
scroll to position [0, 0]
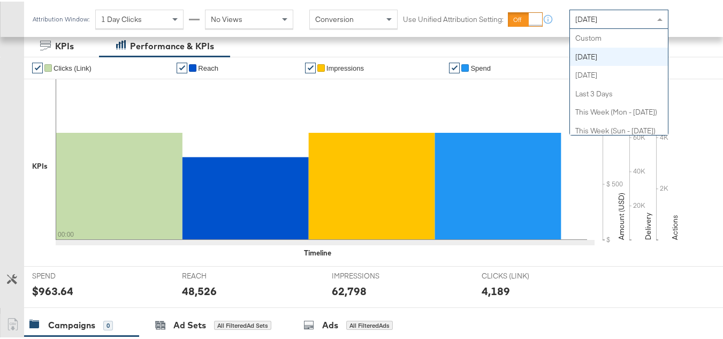
click at [618, 20] on div "Today" at bounding box center [619, 18] width 98 height 18
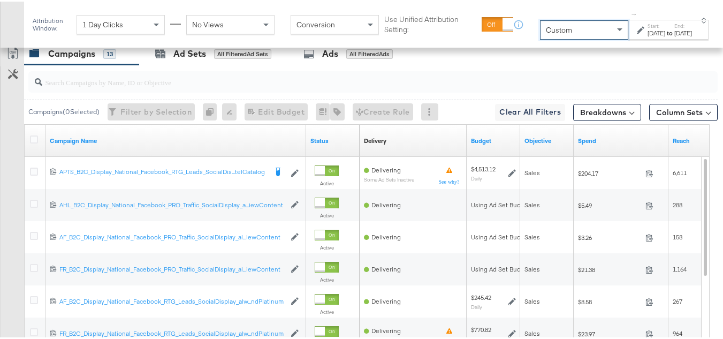
scroll to position [482, 0]
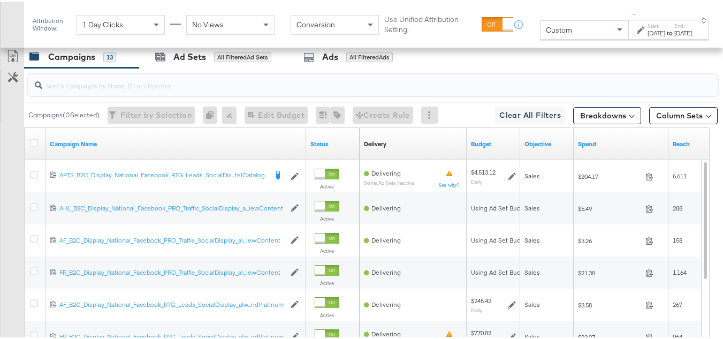
click at [144, 90] on input "search" at bounding box center [349, 79] width 614 height 21
paste input "APTS_B2C_Display_National_Facebook_RTG_Leads_SocialDisplay_Retargeting_Diamond_…"
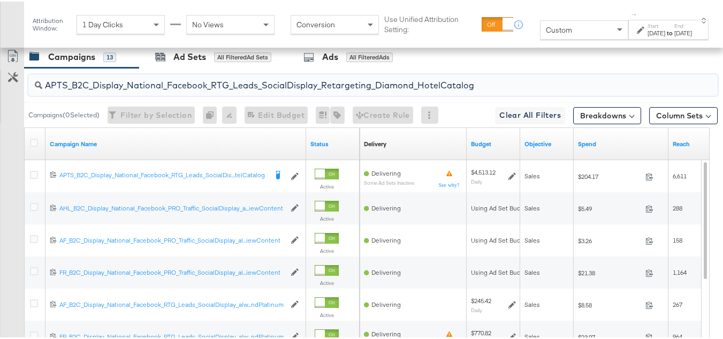
scroll to position [460, 0]
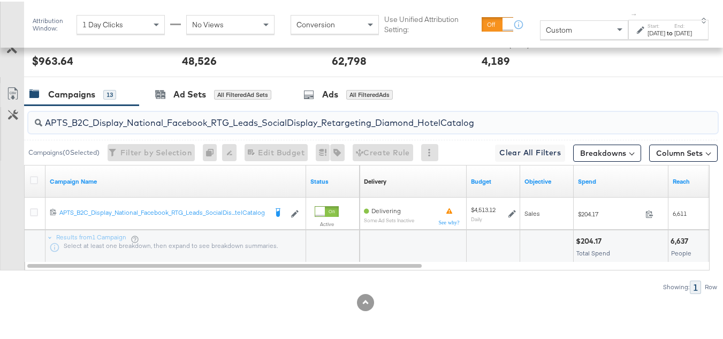
click at [164, 111] on input "APTS_B2C_Display_National_Facebook_RTG_Leads_SocialDisplay_Retargeting_Diamond_…" at bounding box center [349, 116] width 614 height 21
paste input "alwayson_Retargeting_DARE24_DiamondPlatinum"
click at [152, 117] on input "APTS_B2C_Display_National_Facebook_RTG_Leads_SocialDisplay_alwayson_Retargeting…" at bounding box center [349, 116] width 614 height 21
paste input "FR_B2C_Display_National_Facebook_RTG_Leads_SocialDisplay_alwayson_Retargeting_FR"
click at [140, 120] on input "FR_B2C_Display_National_Facebook_RTG_Leads_SocialDisplay_alwayson_Retargeting_F…" at bounding box center [349, 116] width 614 height 21
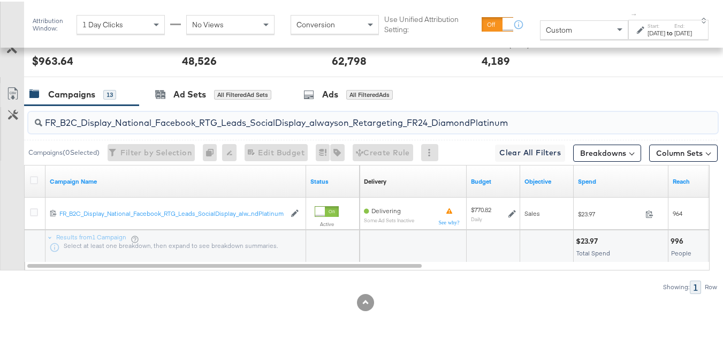
paste input "AF_B2C_Display_National_Facebook_RTG_Leads_SocialDisplay_alwayson_Retargeting_AF"
click at [151, 120] on input "AF_B2C_Display_National_Facebook_RTG_Leads_SocialDisplay_alwayson_Retargeting_A…" at bounding box center [349, 116] width 614 height 21
paste input "HL_B2C_Display_National_Facebook_RTG_Leads_SocialDisplay_alwayson_Retargeting_A…"
click at [114, 117] on input "AHL_B2C_Display_National_Facebook_RTG_Leads_SocialDisplay_alwayson_Retargeting_…" at bounding box center [349, 116] width 614 height 21
paste input "PTS_B2C_Display_National_Facebook_PRO_Traffic_SocialDisplay_alwayson_ASC_DARE24…"
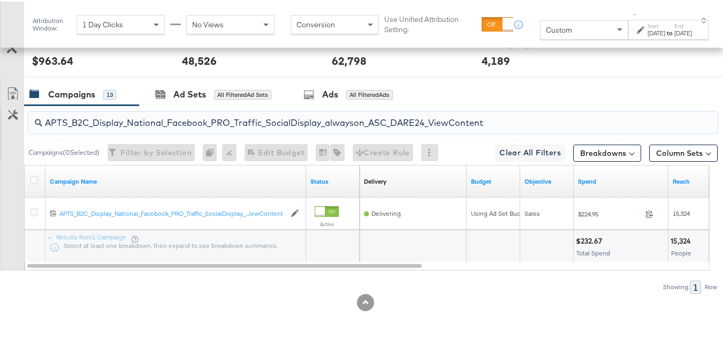
type input "APTS_B2C_Display_National_Facebook_PRO_Traffic_SocialDisplay_alwayson_ASC_DARE2…"
click at [29, 179] on div at bounding box center [36, 179] width 20 height 19
click at [32, 179] on icon at bounding box center [34, 178] width 8 height 8
click at [0, 0] on input "checkbox" at bounding box center [0, 0] width 0 height 0
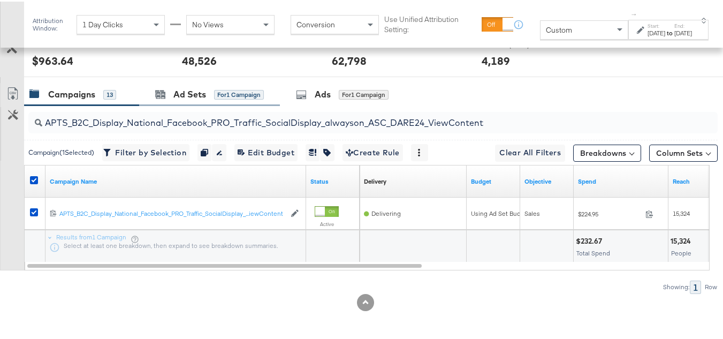
click at [172, 85] on div "Ad Sets for 1 Campaign" at bounding box center [209, 92] width 141 height 23
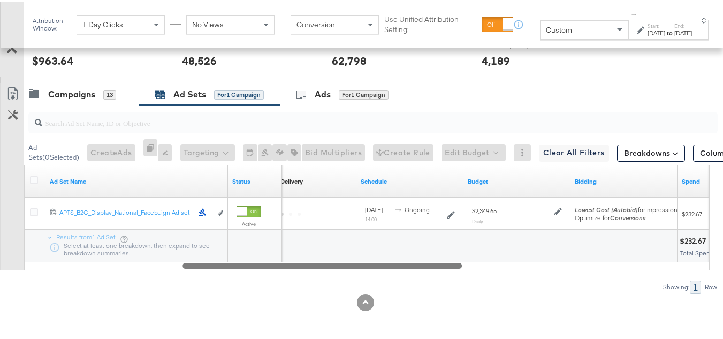
drag, startPoint x: 268, startPoint y: 270, endPoint x: 83, endPoint y: 270, distance: 185.0
click at [83, 270] on div "Ad Sets ( 0 Selected) Create Ads At least one ad set must be selected 0 Rename …" at bounding box center [358, 198] width 717 height 188
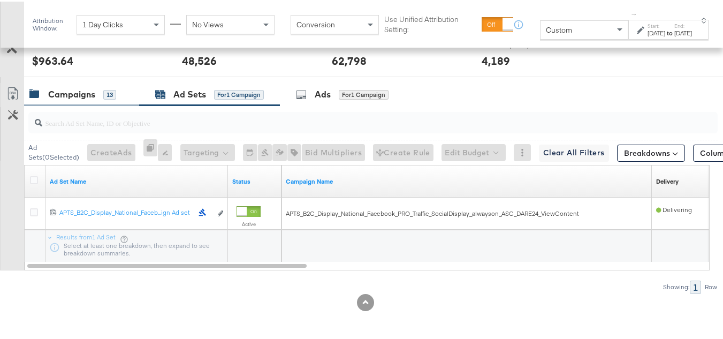
click at [105, 96] on div "13" at bounding box center [109, 93] width 13 height 10
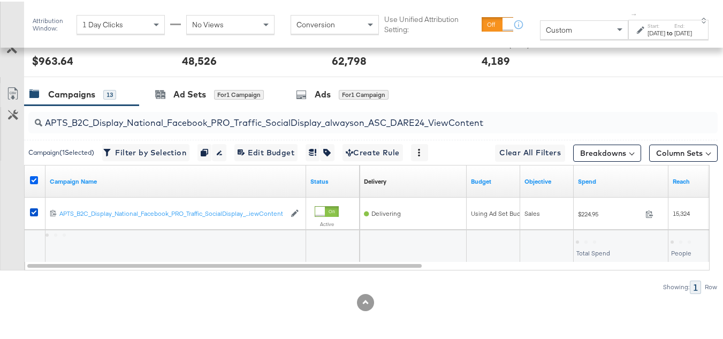
click at [33, 179] on icon at bounding box center [34, 178] width 8 height 8
click at [0, 0] on input "checkbox" at bounding box center [0, 0] width 0 height 0
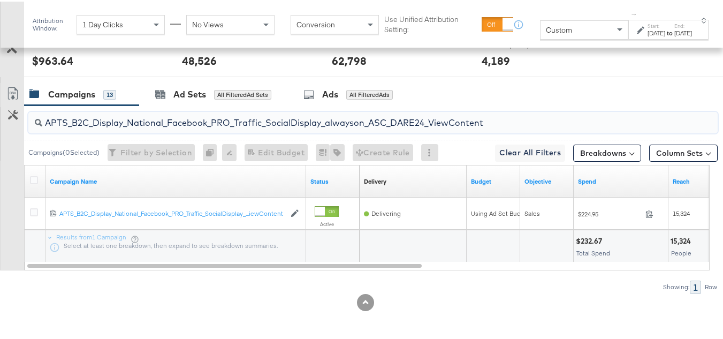
click at [124, 117] on input "APTS_B2C_Display_National_Facebook_PRO_Traffic_SocialDisplay_alwayson_ASC_DARE2…" at bounding box center [349, 116] width 614 height 21
paste input "Leads_SocialDisplay_alwayson_ASC_DARE24_Purchase"
type input "APTS_B2C_Display_National_Facebook_PRO_Leads_SocialDisplay_alwayson_ASC_DARE24_…"
click at [38, 176] on div at bounding box center [35, 179] width 11 height 11
click at [34, 178] on icon at bounding box center [34, 178] width 8 height 8
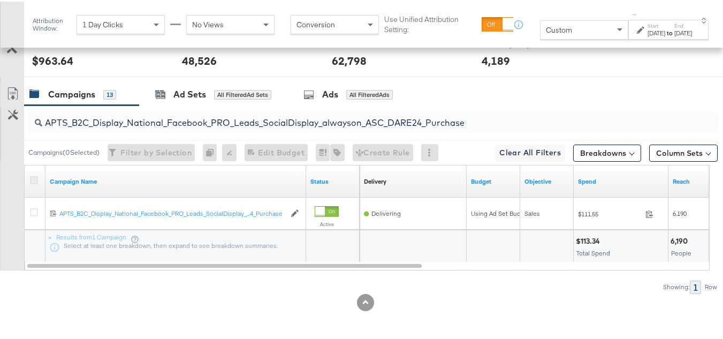
click at [0, 0] on input "checkbox" at bounding box center [0, 0] width 0 height 0
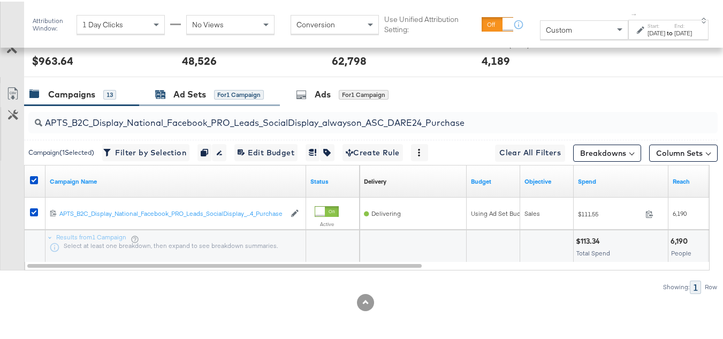
click at [187, 92] on div "Ad Sets" at bounding box center [189, 93] width 33 height 12
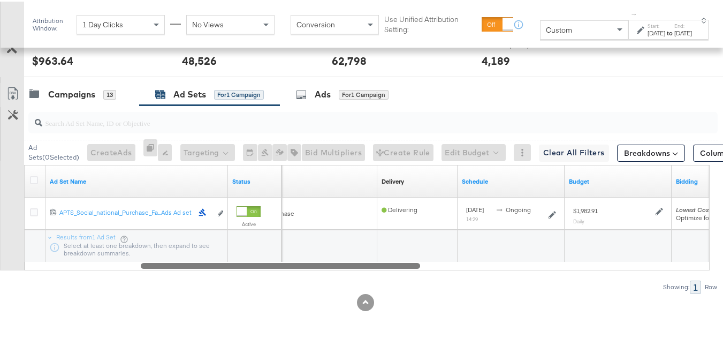
drag, startPoint x: 231, startPoint y: 263, endPoint x: 40, endPoint y: 260, distance: 191.0
click at [141, 260] on div at bounding box center [280, 263] width 279 height 9
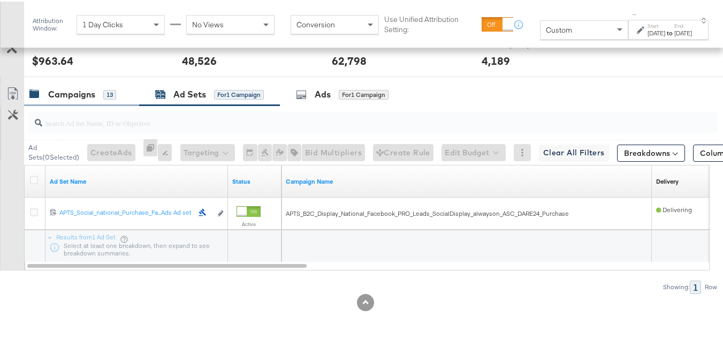
click at [68, 94] on div "Campaigns" at bounding box center [71, 93] width 47 height 12
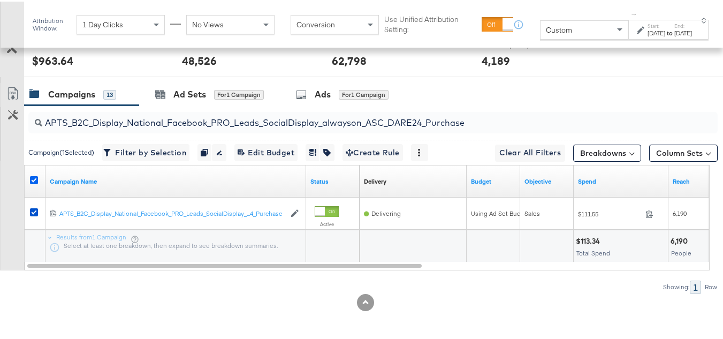
click at [36, 179] on icon at bounding box center [34, 178] width 8 height 8
click at [0, 0] on input "checkbox" at bounding box center [0, 0] width 0 height 0
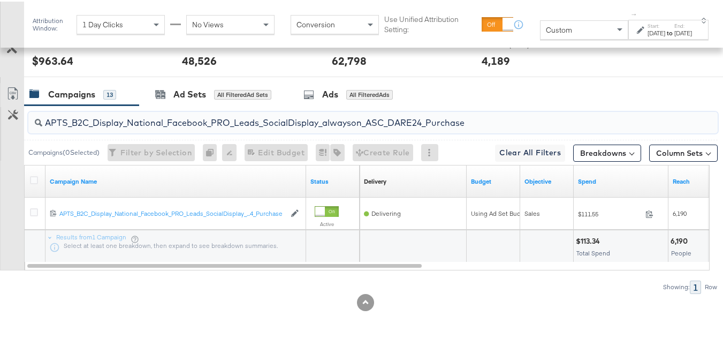
click at [132, 122] on input "APTS_B2C_Display_National_Facebook_PRO_Leads_SocialDisplay_alwayson_ASC_DARE24_…" at bounding box center [349, 116] width 614 height 21
paste input "F_B2C_Display_National_Facebook_PRO_Traffic_SocialDisplay_alwayson_ASC_AF24_Vie…"
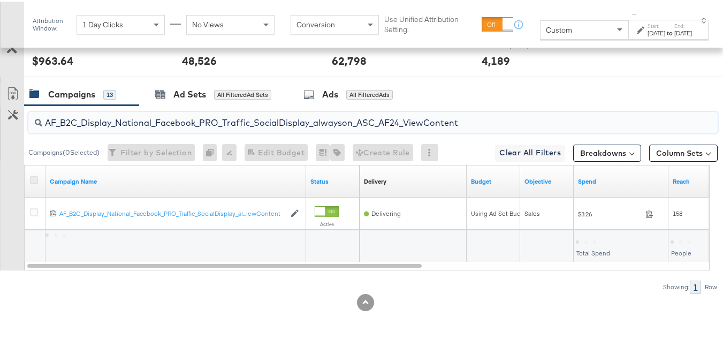
type input "AF_B2C_Display_National_Facebook_PRO_Traffic_SocialDisplay_alwayson_ASC_AF24_Vi…"
click at [35, 179] on icon at bounding box center [34, 178] width 8 height 8
click at [0, 0] on input "checkbox" at bounding box center [0, 0] width 0 height 0
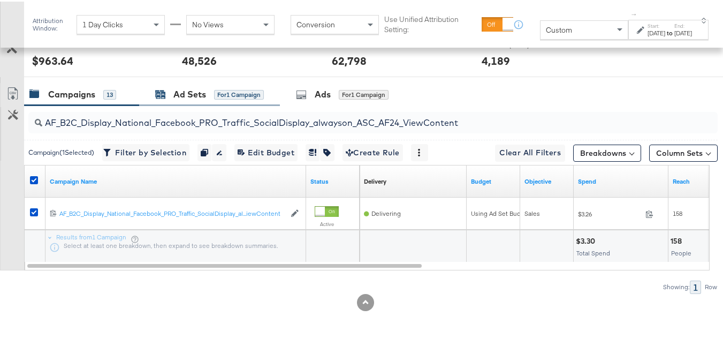
click at [186, 91] on div "Ad Sets" at bounding box center [189, 93] width 33 height 12
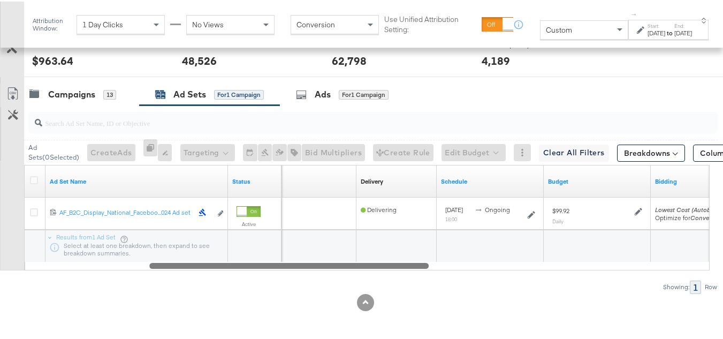
drag, startPoint x: 296, startPoint y: 264, endPoint x: 45, endPoint y: 263, distance: 251.4
click at [149, 267] on div at bounding box center [288, 263] width 279 height 9
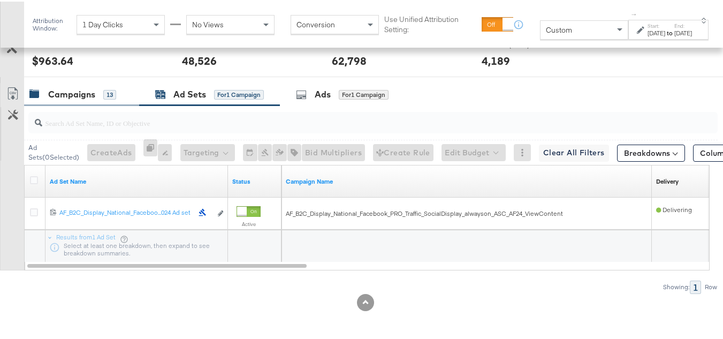
click at [75, 98] on div "Campaigns" at bounding box center [71, 93] width 47 height 12
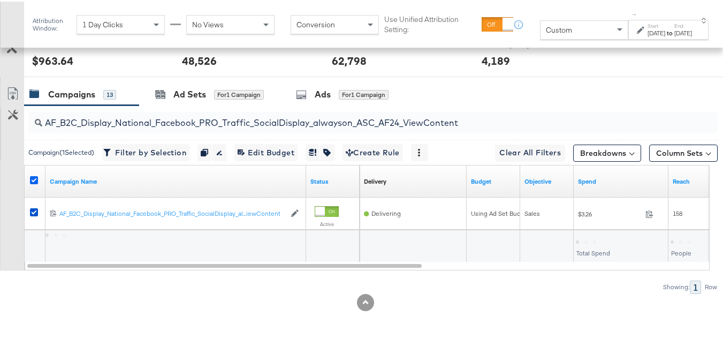
click at [33, 182] on icon at bounding box center [34, 178] width 8 height 8
click at [0, 0] on input "checkbox" at bounding box center [0, 0] width 0 height 0
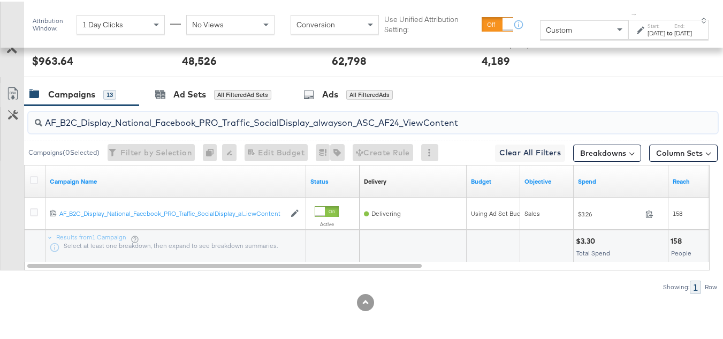
click at [124, 122] on input "AF_B2C_Display_National_Facebook_PRO_Traffic_SocialDisplay_alwayson_ASC_AF24_Vi…" at bounding box center [349, 116] width 614 height 21
paste input "FR_B2C_Display_National_Facebook_PRO_Traffic_SocialDisplay_alwayson_ASC_FR"
type input "FR_B2C_Display_National_Facebook_PRO_Traffic_SocialDisplay_alwayson_ASC_FR24_Vi…"
click at [34, 174] on icon at bounding box center [34, 178] width 8 height 8
click at [0, 0] on input "checkbox" at bounding box center [0, 0] width 0 height 0
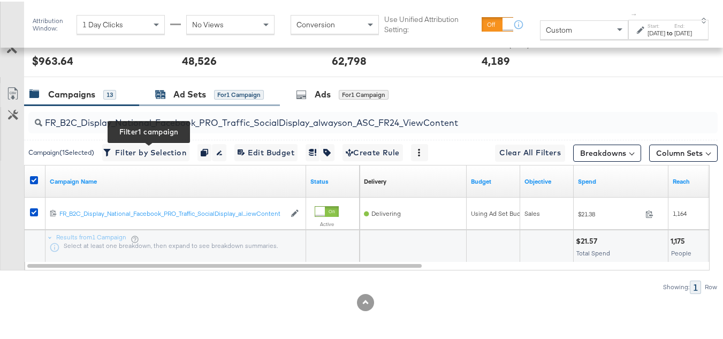
click at [169, 98] on div "Ad Sets for 1 Campaign" at bounding box center [209, 93] width 109 height 12
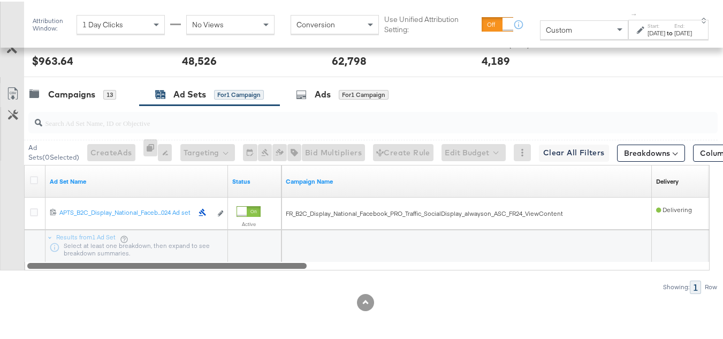
drag, startPoint x: 245, startPoint y: 265, endPoint x: 142, endPoint y: 267, distance: 103.3
click at [173, 268] on div "Ad Sets ( 0 Selected) Create Ads At least one ad set must be selected 0 Rename …" at bounding box center [358, 198] width 717 height 188
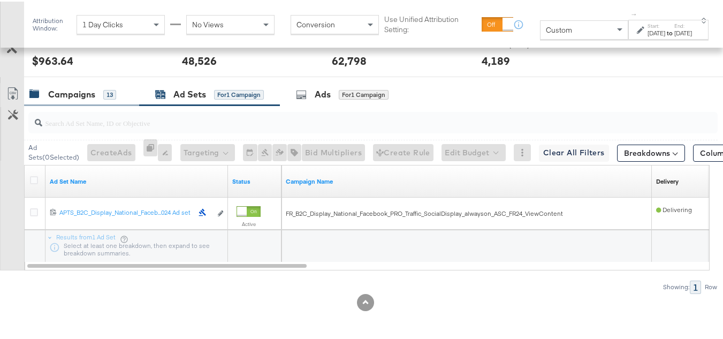
click at [79, 87] on div "Campaigns" at bounding box center [71, 93] width 47 height 12
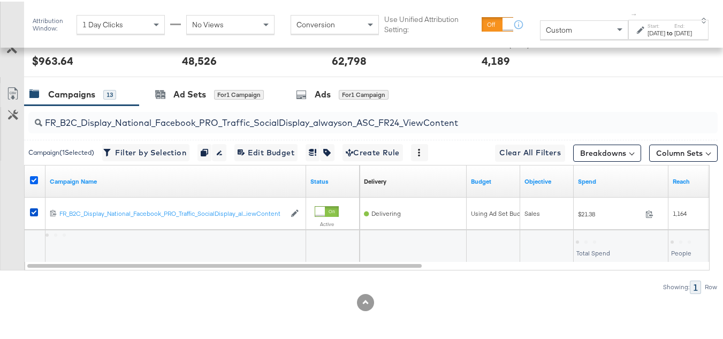
click at [37, 177] on icon at bounding box center [34, 178] width 8 height 8
click at [0, 0] on input "checkbox" at bounding box center [0, 0] width 0 height 0
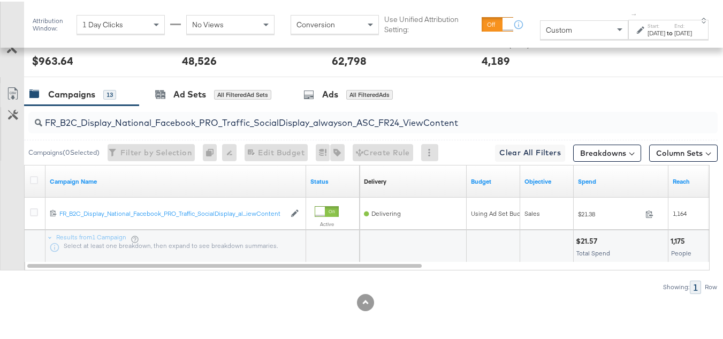
click at [139, 117] on input "FR_B2C_Display_National_Facebook_PRO_Traffic_SocialDisplay_alwayson_ASC_FR24_Vi…" at bounding box center [349, 116] width 614 height 21
paste input "AHL_B2C_Display_National_Facebook_PRO_Traffic_SocialDisplay_alwayson_ASC_AHL"
type input "AHL_B2C_Display_National_Facebook_PRO_Traffic_SocialDisplay_alwayson_ASC_AHL24_…"
click at [40, 180] on div at bounding box center [35, 179] width 11 height 11
click at [31, 179] on icon at bounding box center [34, 178] width 8 height 8
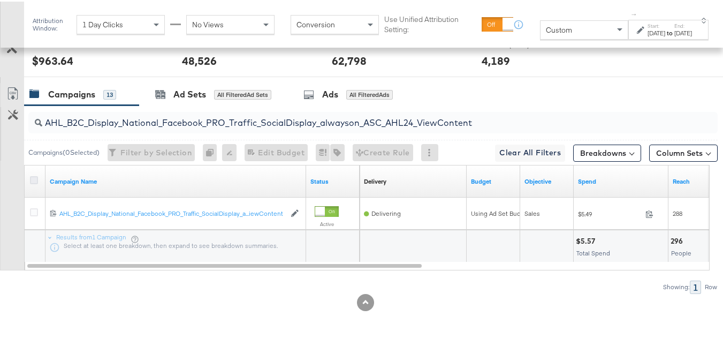
click at [0, 0] on input "checkbox" at bounding box center [0, 0] width 0 height 0
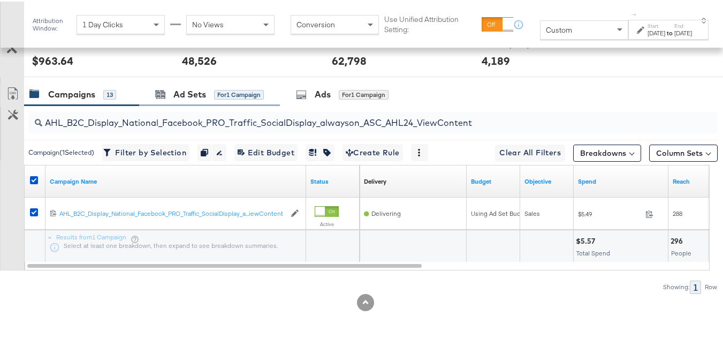
click at [184, 99] on div "Ad Sets for 1 Campaign" at bounding box center [209, 92] width 141 height 23
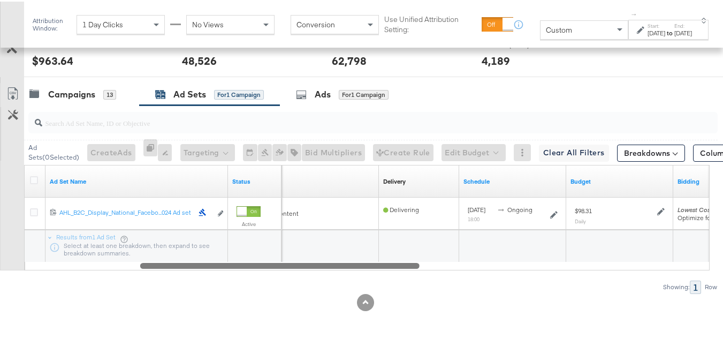
drag, startPoint x: 272, startPoint y: 264, endPoint x: 170, endPoint y: 257, distance: 102.4
click at [180, 267] on div at bounding box center [279, 263] width 279 height 9
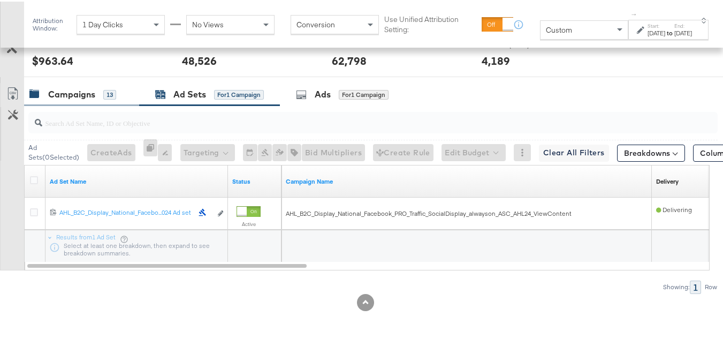
click at [106, 100] on div "Campaigns 13" at bounding box center [81, 92] width 115 height 23
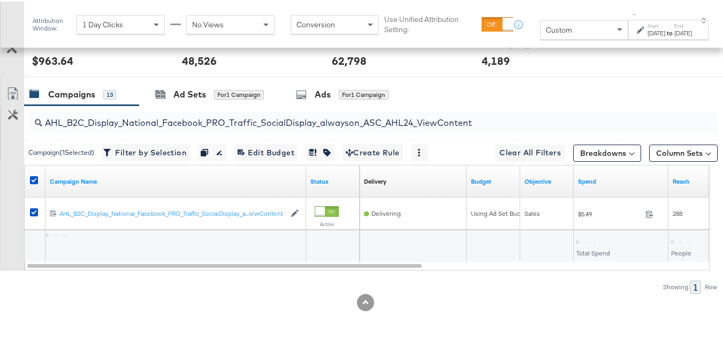
click at [39, 174] on div at bounding box center [35, 179] width 11 height 11
click at [38, 174] on div at bounding box center [35, 179] width 11 height 11
click at [36, 175] on icon at bounding box center [34, 178] width 8 height 8
click at [0, 0] on input "checkbox" at bounding box center [0, 0] width 0 height 0
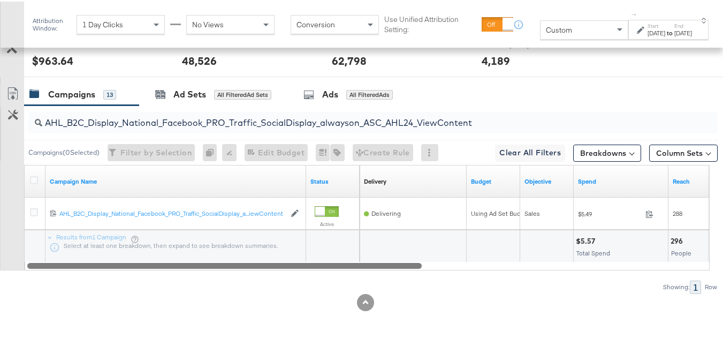
click at [507, 265] on div at bounding box center [367, 263] width 685 height 9
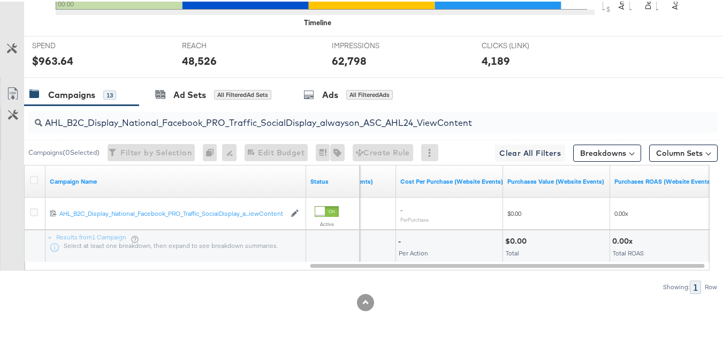
scroll to position [0, 0]
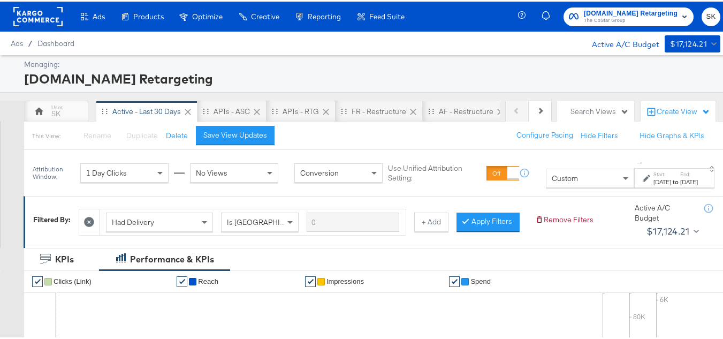
click at [581, 24] on button "Apartments.com Retargeting The CoStar Group" at bounding box center [628, 15] width 130 height 19
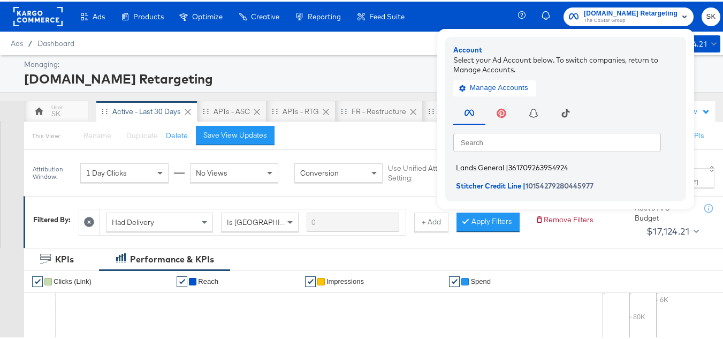
click at [484, 166] on span "Lands General" at bounding box center [480, 166] width 48 height 9
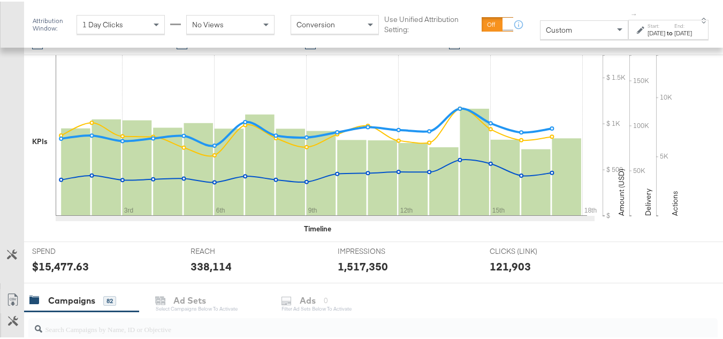
scroll to position [428, 0]
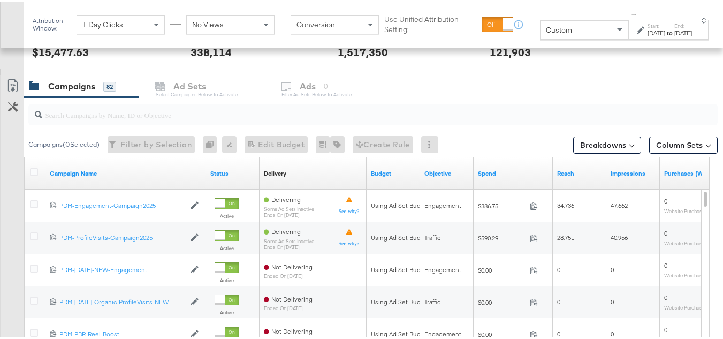
click at [119, 116] on input "search" at bounding box center [349, 108] width 614 height 21
paste input "B2C_LAND_KC_RT_Sig_24"
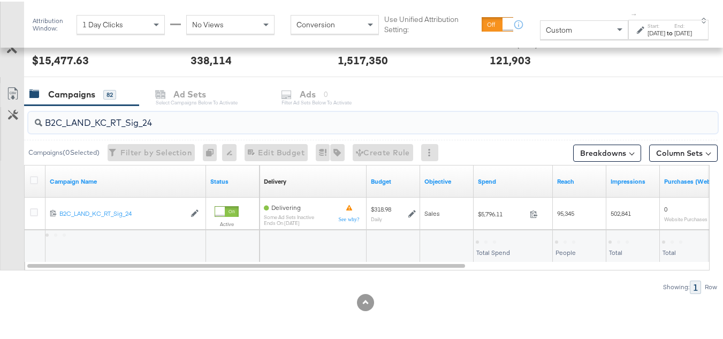
scroll to position [420, 0]
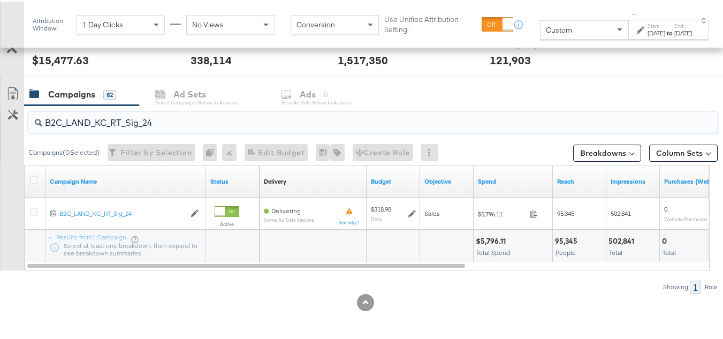
click at [159, 114] on input "B2C_LAND_KC_RT_Sig_24" at bounding box center [349, 116] width 614 height 21
paste input "B_Ecommerce_KC_Retargeting_LW&LOA_Traffic"
click at [157, 117] on input "B2B_Ecommerce_KC_Retargeting_LW&LOA_Traffic" at bounding box center [349, 116] width 614 height 21
paste input "KC_Retargeting_Prospects & Clients_Conversions"
click at [162, 111] on input "B2B_KC_Retargeting_Prospects & Clients_Conversions" at bounding box center [349, 116] width 614 height 21
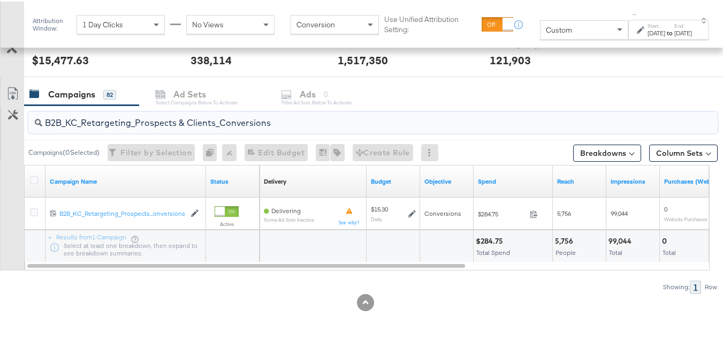
paste input "C_LAND_KC_Pros_Sig"
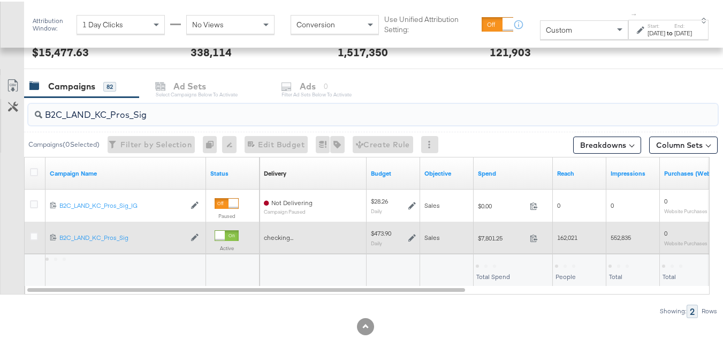
type input "B2C_LAND_KC_Pros_Sig"
click at [38, 237] on div at bounding box center [35, 236] width 11 height 11
click at [34, 235] on icon at bounding box center [34, 235] width 8 height 8
click at [0, 0] on input "checkbox" at bounding box center [0, 0] width 0 height 0
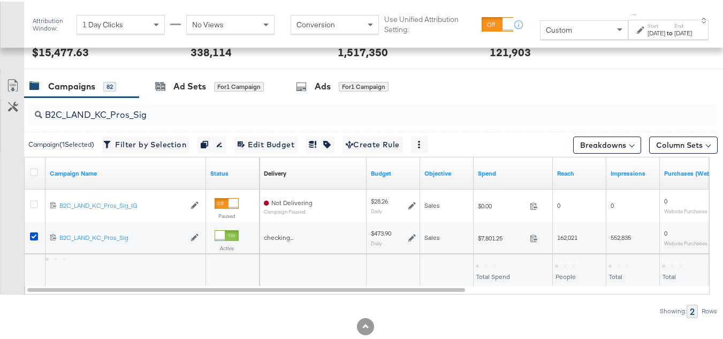
drag, startPoint x: 177, startPoint y: 103, endPoint x: 175, endPoint y: 86, distance: 16.7
click at [176, 101] on input "B2C_LAND_KC_Pros_Sig" at bounding box center [349, 108] width 614 height 21
click at [175, 86] on div "Ad Sets" at bounding box center [189, 85] width 33 height 12
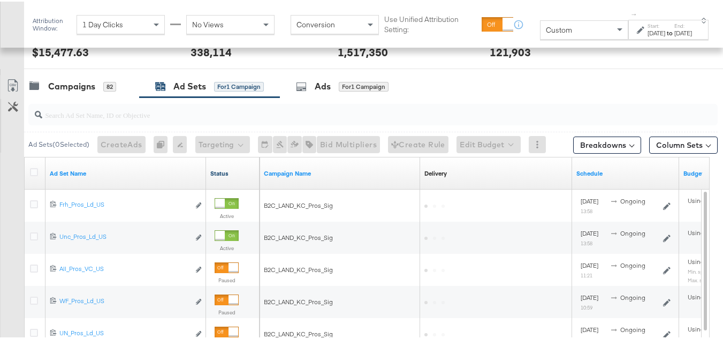
click at [221, 168] on link "Status" at bounding box center [232, 171] width 45 height 9
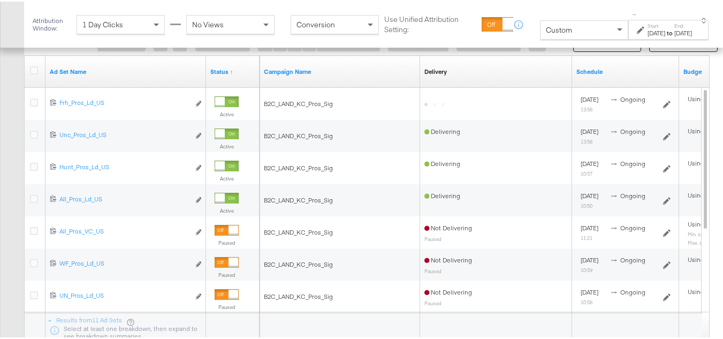
scroll to position [398, 0]
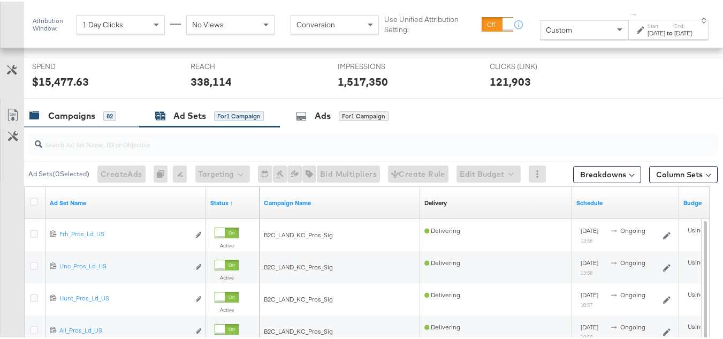
click at [60, 110] on div "Campaigns" at bounding box center [71, 114] width 47 height 12
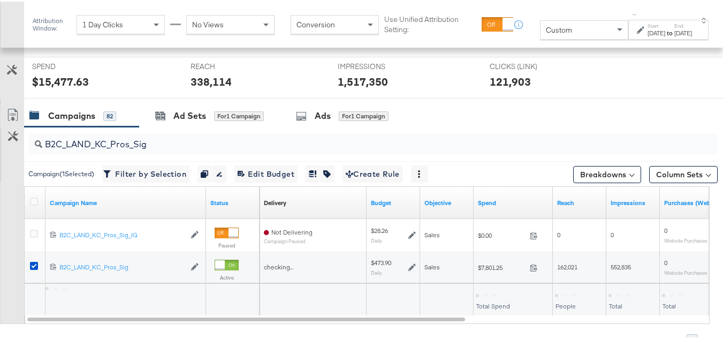
click at [40, 201] on div at bounding box center [35, 201] width 11 height 11
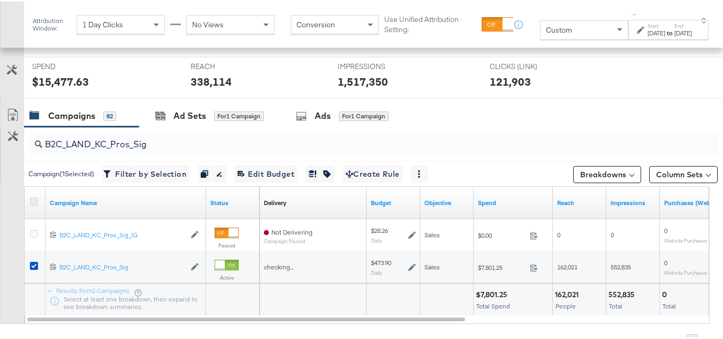
click at [36, 201] on icon at bounding box center [34, 200] width 8 height 8
click at [0, 0] on input "checkbox" at bounding box center [0, 0] width 0 height 0
click at [36, 201] on icon at bounding box center [34, 200] width 8 height 8
click at [0, 0] on input "checkbox" at bounding box center [0, 0] width 0 height 0
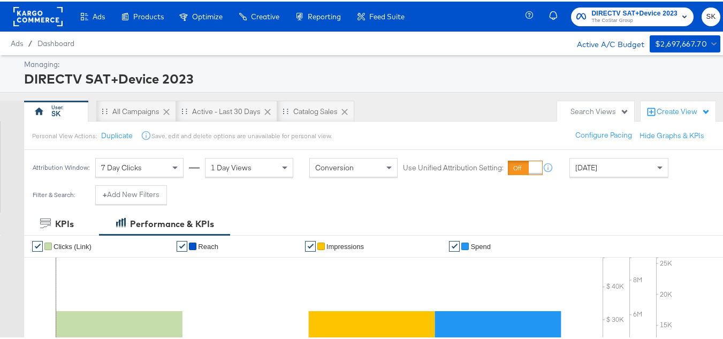
click at [57, 11] on rect at bounding box center [37, 14] width 49 height 19
click at [56, 11] on rect at bounding box center [37, 14] width 49 height 19
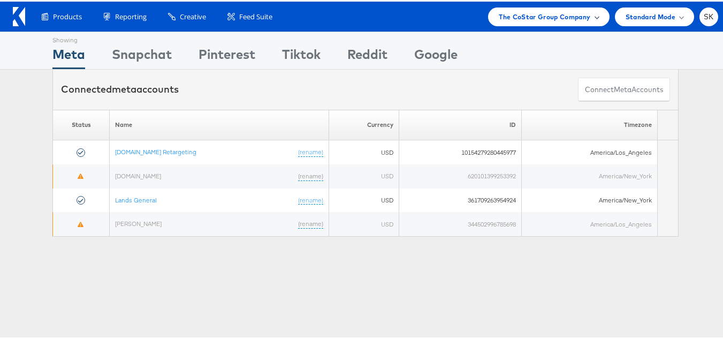
click at [550, 18] on span "The CoStar Group Company" at bounding box center [543, 15] width 91 height 11
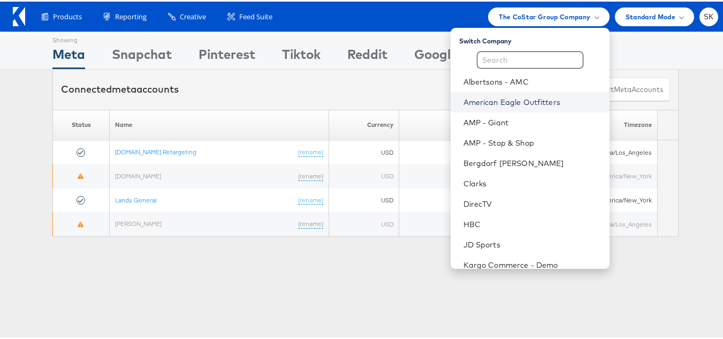
click at [507, 100] on link "American Eagle Outfitters" at bounding box center [531, 100] width 137 height 11
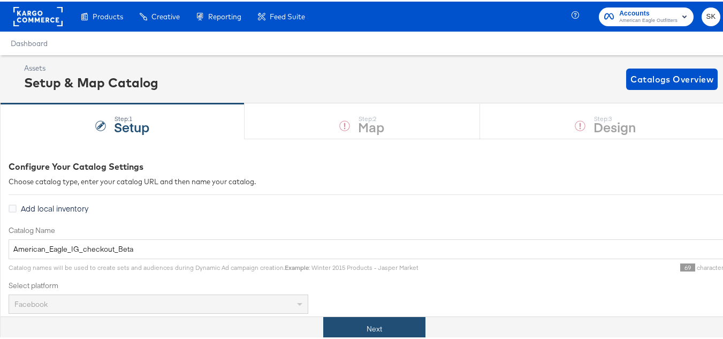
click at [400, 321] on button "Next" at bounding box center [374, 327] width 102 height 24
click at [404, 320] on button "Next" at bounding box center [374, 327] width 102 height 24
